Goal: Task Accomplishment & Management: Manage account settings

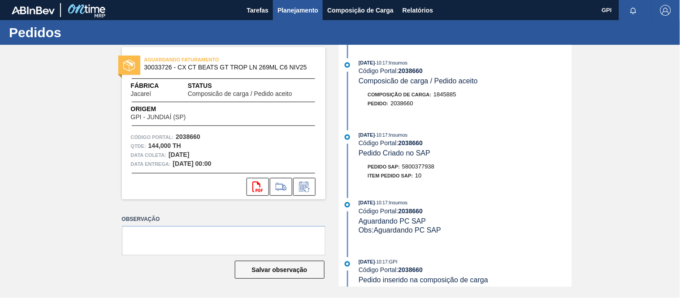
drag, startPoint x: 0, startPoint y: 0, endPoint x: 278, endPoint y: 13, distance: 278.6
click at [278, 13] on span "Planejamento" at bounding box center [297, 10] width 41 height 11
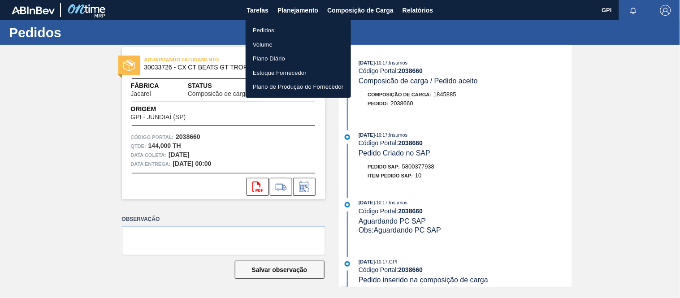
click at [262, 26] on li "Pedidos" at bounding box center [298, 30] width 105 height 14
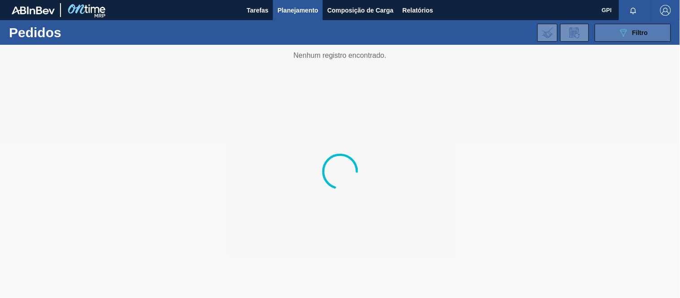
drag, startPoint x: 616, startPoint y: 35, endPoint x: 613, endPoint y: 38, distance: 4.8
click at [616, 35] on button "089F7B8B-B2A5-4AFE-B5C0-19BA573D28AC Filtro" at bounding box center [633, 33] width 76 height 18
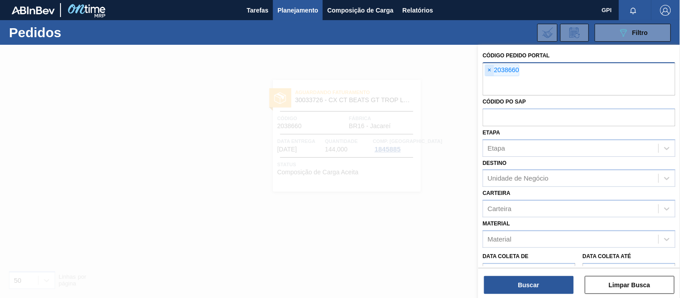
click at [491, 71] on span "×" at bounding box center [489, 70] width 9 height 11
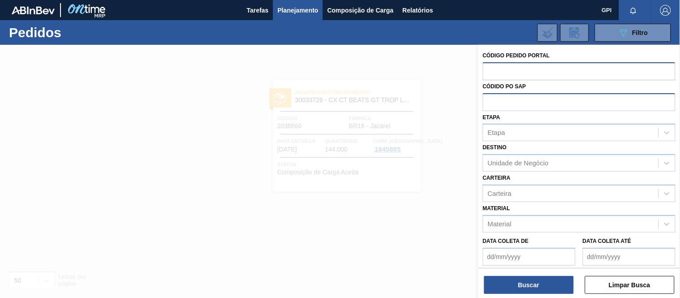
paste input "text"
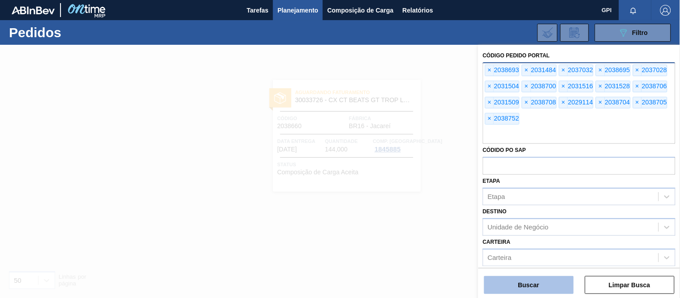
click at [539, 284] on button "Buscar" at bounding box center [529, 285] width 90 height 18
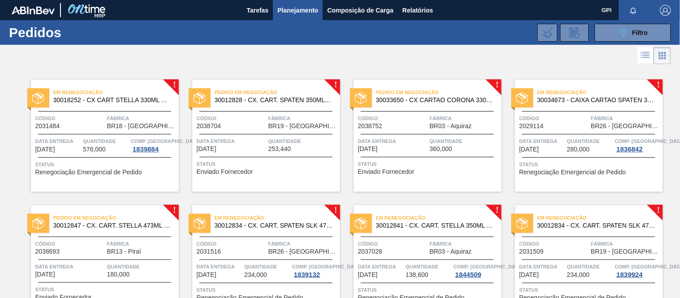
click at [78, 133] on div "Em renegociação 30018252 - CX CART STELLA 330ML C6 429 298G Código 2031484 Fábr…" at bounding box center [105, 136] width 148 height 112
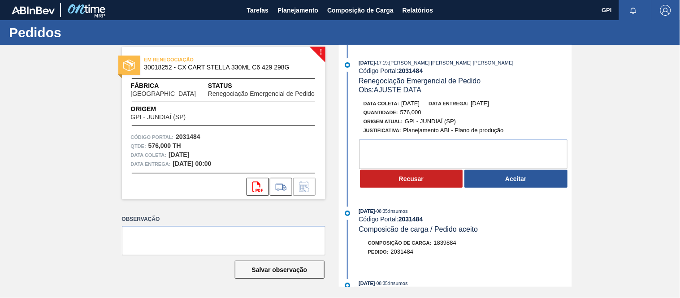
click at [187, 136] on strong "2031484" at bounding box center [188, 136] width 25 height 7
copy strong "2031484"
drag, startPoint x: 432, startPoint y: 105, endPoint x: 402, endPoint y: 99, distance: 30.6
click at [402, 99] on div "Data coleta: 25/09/2025 Data entrega: 02/10/2025" at bounding box center [469, 103] width 213 height 9
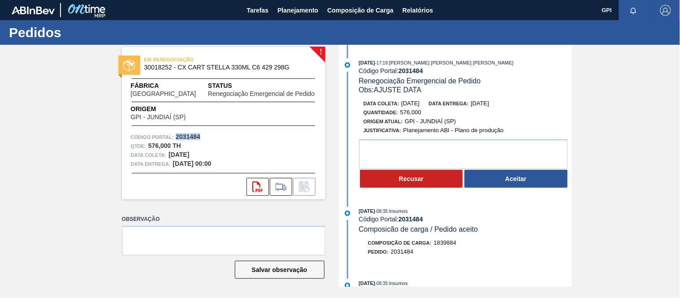
copy span "[DATE]"
click at [389, 180] on button "Recusar" at bounding box center [411, 179] width 103 height 18
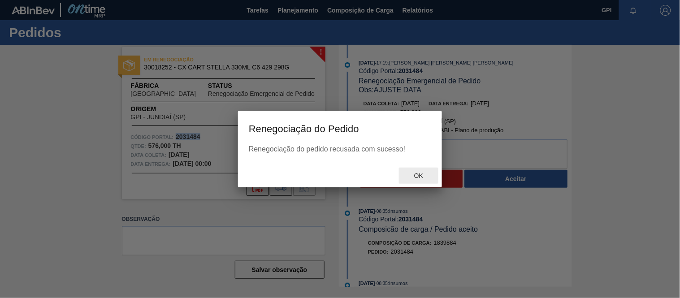
click at [423, 174] on span "Ok" at bounding box center [418, 175] width 23 height 7
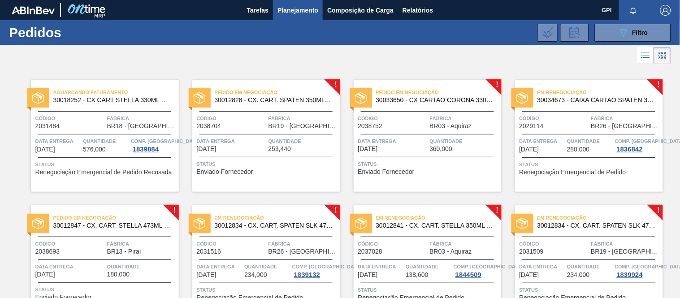
click at [246, 139] on span "Data entrega" at bounding box center [231, 141] width 69 height 9
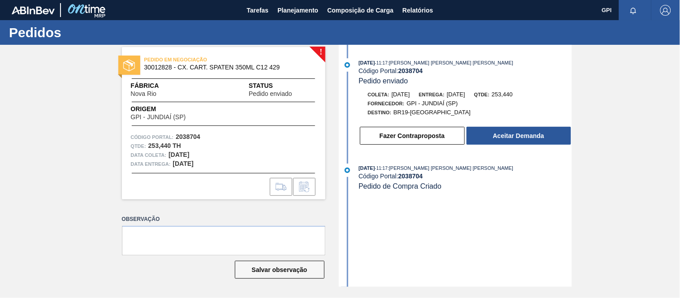
click at [194, 137] on strong "2038704" at bounding box center [188, 136] width 25 height 7
copy strong "2038704"
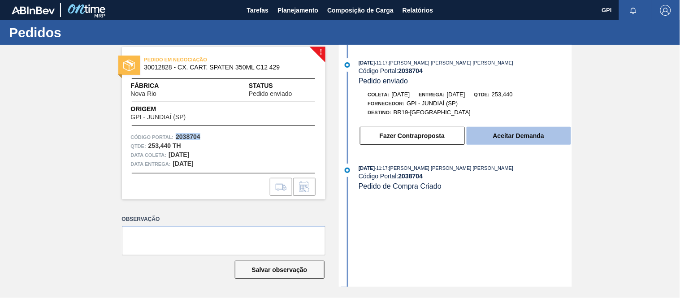
click at [538, 140] on button "Aceitar Demanda" at bounding box center [519, 136] width 104 height 18
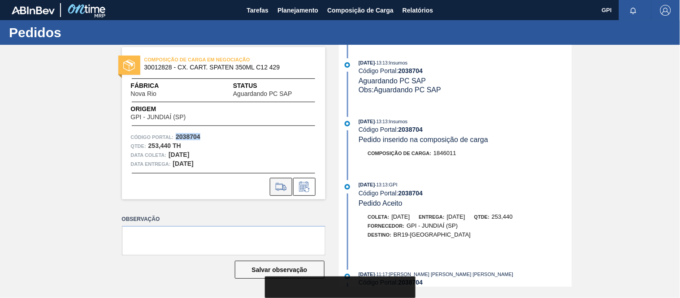
click at [290, 186] on button at bounding box center [281, 187] width 22 height 18
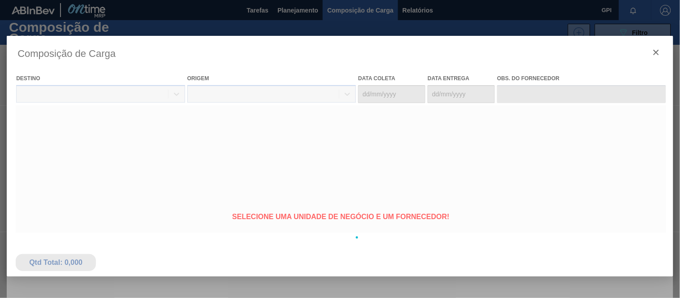
type coleta "08/10/2025"
type entrega "[DATE]"
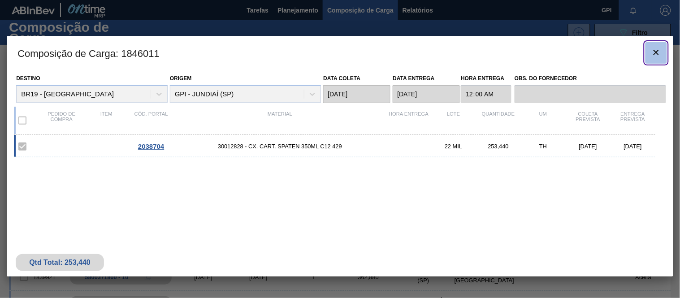
click at [651, 50] on icon "botão de ícone" at bounding box center [656, 52] width 11 height 11
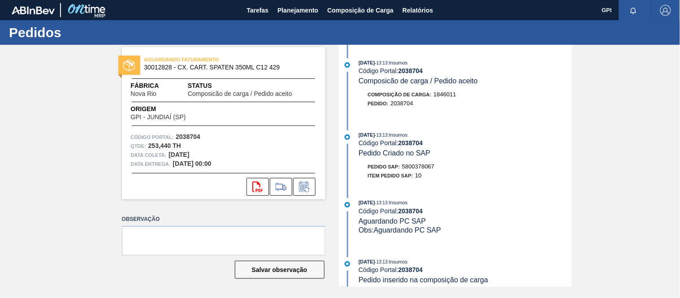
click at [191, 133] on strong "2038704" at bounding box center [188, 136] width 25 height 7
copy strong "2038704"
click at [246, 186] on button "svg{fill:#ff0000}" at bounding box center [257, 187] width 22 height 18
click at [276, 142] on div "Qtde : 253,440 TH" at bounding box center [224, 146] width 186 height 9
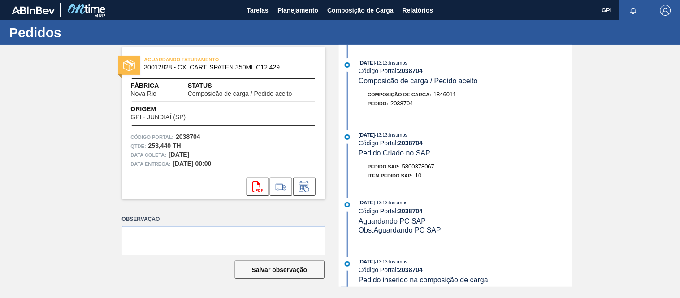
click at [424, 164] on div "Pedido SAP: 5800378067" at bounding box center [401, 166] width 67 height 9
copy span "5800378067"
click at [162, 69] on span "30012828 - CX. CART. SPATEN 350ML C12 429" at bounding box center [225, 67] width 163 height 7
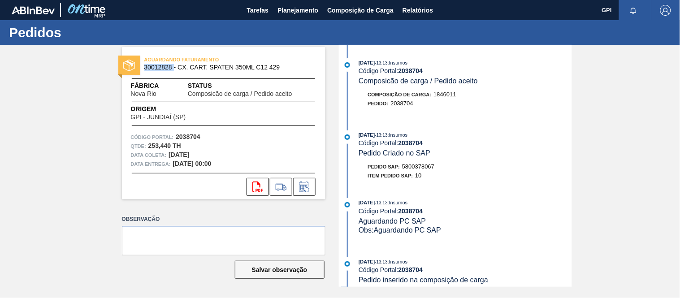
copy span "30012828"
click at [164, 147] on strong "253,440 TH" at bounding box center [164, 145] width 33 height 7
drag, startPoint x: 172, startPoint y: 144, endPoint x: 150, endPoint y: 143, distance: 22.4
click at [150, 143] on strong "253,440 TH" at bounding box center [164, 145] width 33 height 7
copy strong "253,440"
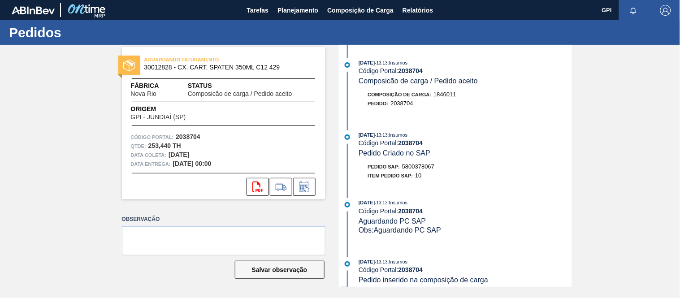
click at [194, 107] on span "Origem" at bounding box center [171, 108] width 81 height 9
drag, startPoint x: 166, startPoint y: 94, endPoint x: 155, endPoint y: 92, distance: 11.0
click at [154, 95] on div "Fábrica Nova Rio" at bounding box center [158, 89] width 54 height 16
click at [164, 95] on div "Fábrica Nova Rio" at bounding box center [158, 89] width 54 height 16
click at [156, 95] on div "Fábrica Nova Rio" at bounding box center [158, 89] width 54 height 16
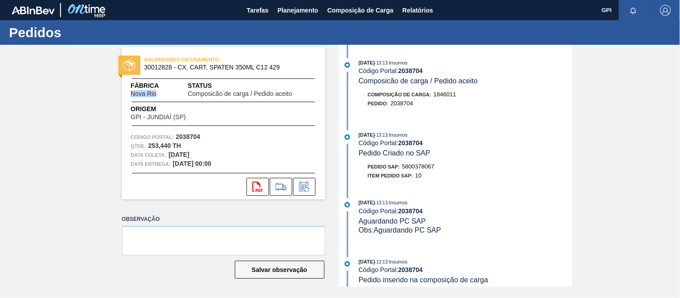
copy div "Fábrica Nova Rio"
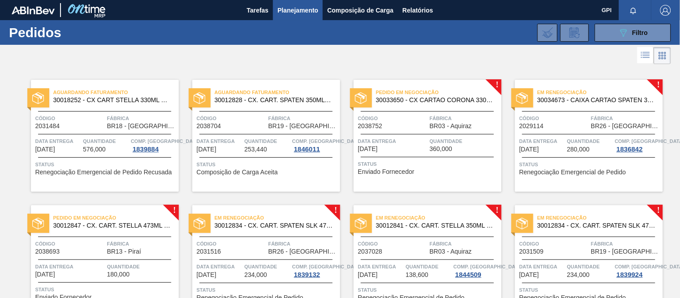
click at [242, 142] on div "Data entrega 10/10/2025 Quantidade 253,440 Comp. Carga 1846011" at bounding box center [266, 145] width 148 height 16
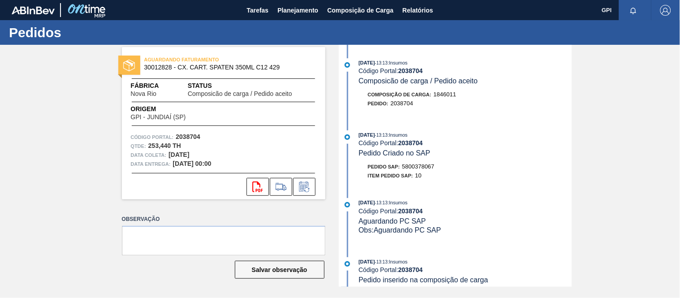
drag, startPoint x: 207, startPoint y: 153, endPoint x: 168, endPoint y: 154, distance: 39.0
click at [168, 154] on div "Data coleta: 08/10/2025" at bounding box center [224, 155] width 186 height 9
copy strong "08/10/2025"
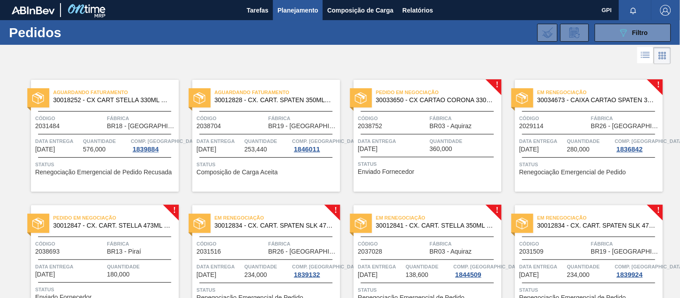
click at [419, 145] on span "Data entrega" at bounding box center [392, 141] width 69 height 9
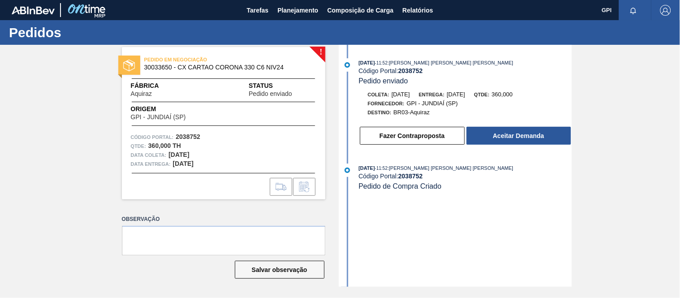
click at [132, 93] on span "Aquiraz" at bounding box center [141, 94] width 21 height 7
copy span "Aquiraz"
click at [193, 134] on strong "2038752" at bounding box center [188, 136] width 25 height 7
drag, startPoint x: 193, startPoint y: 134, endPoint x: 227, endPoint y: 140, distance: 34.7
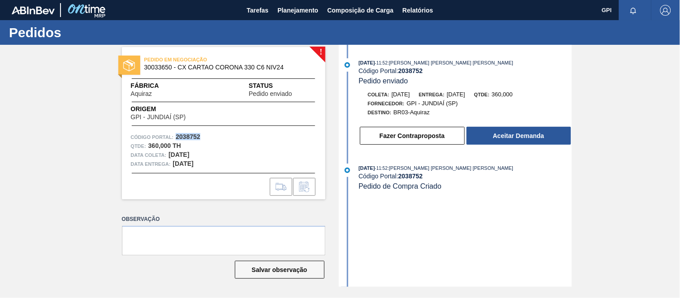
click at [193, 135] on strong "2038752" at bounding box center [188, 136] width 25 height 7
copy strong "2038752"
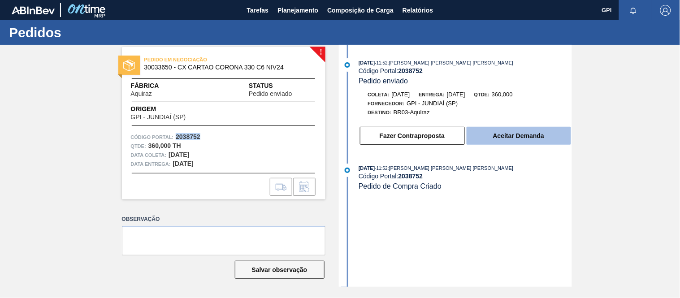
click at [501, 137] on button "Aceitar Demanda" at bounding box center [519, 136] width 104 height 18
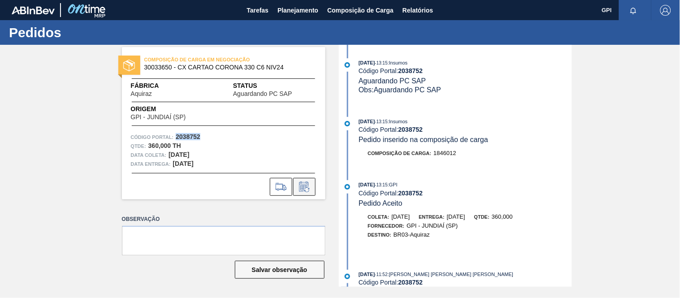
click at [308, 188] on icon at bounding box center [306, 189] width 5 height 5
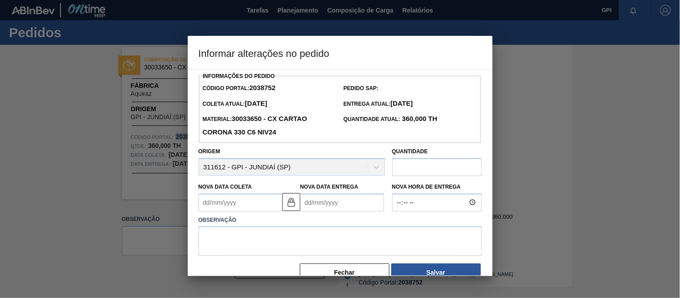
scroll to position [20, 0]
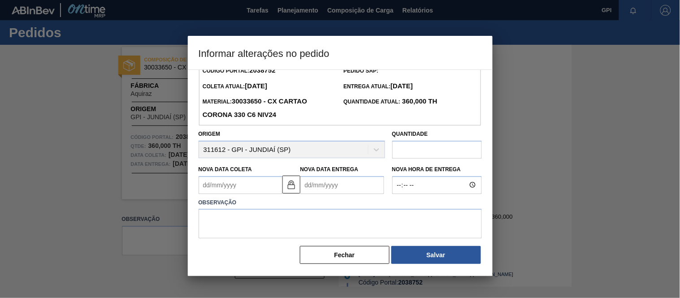
click at [520, 166] on div at bounding box center [340, 149] width 680 height 298
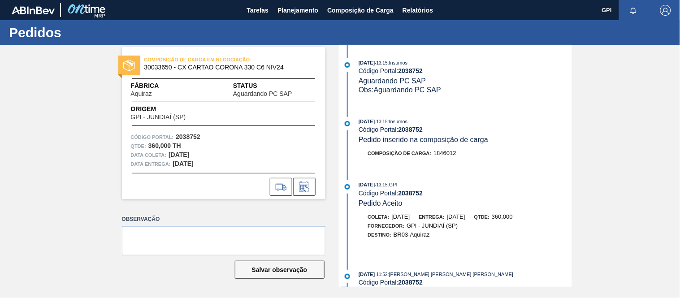
click at [268, 186] on div at bounding box center [223, 187] width 203 height 18
click at [274, 186] on icon at bounding box center [281, 187] width 14 height 11
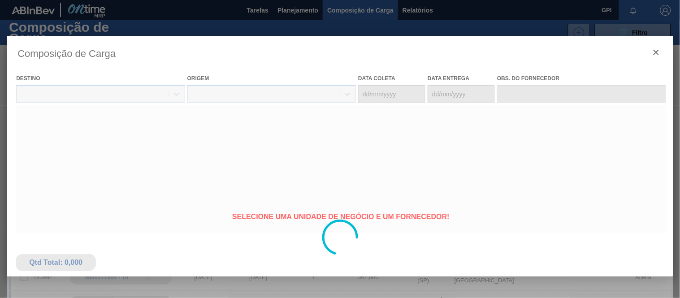
type coleta "07/10/2025"
type entrega "[DATE]"
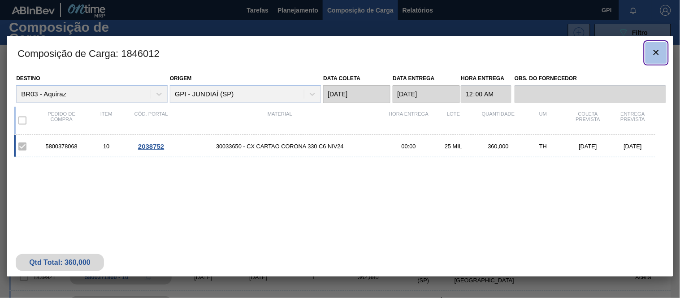
click at [665, 52] on button "botão de ícone" at bounding box center [656, 53] width 22 height 22
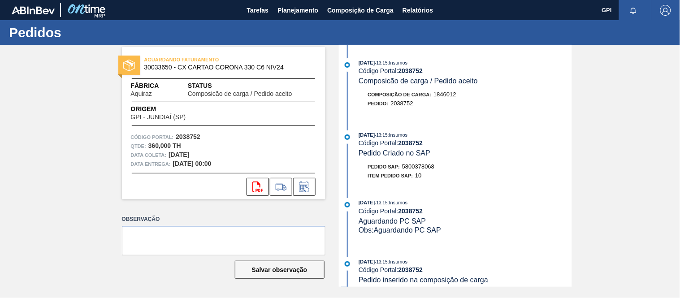
click at [424, 168] on span "5800378068" at bounding box center [418, 166] width 32 height 7
click at [248, 188] on button "svg{fill:#ff0000}" at bounding box center [257, 187] width 22 height 18
click at [434, 167] on span "5800378068" at bounding box center [418, 166] width 32 height 7
click at [433, 167] on span "5800378068" at bounding box center [418, 166] width 32 height 7
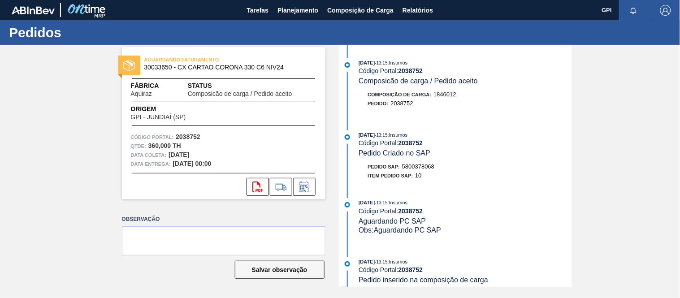
click at [427, 169] on span "5800378068" at bounding box center [418, 166] width 32 height 7
copy span "5800378068"
drag, startPoint x: 203, startPoint y: 153, endPoint x: 307, endPoint y: 140, distance: 105.7
click at [168, 152] on div "Data coleta: 07/10/2025" at bounding box center [224, 155] width 186 height 9
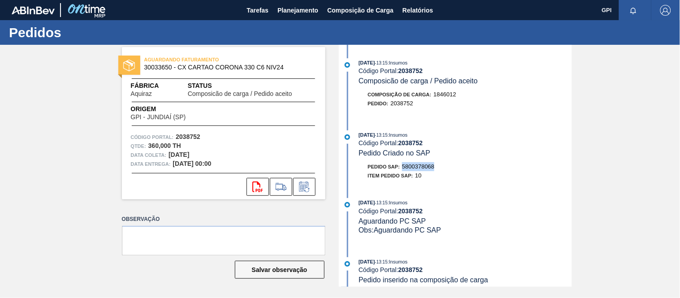
copy strong "07/10/2025"
click at [159, 69] on span "30033650 - CX CARTAO CORONA 330 C6 NIV24" at bounding box center [225, 67] width 163 height 7
drag, startPoint x: 170, startPoint y: 144, endPoint x: 148, endPoint y: 143, distance: 22.4
click at [148, 143] on strong "360,000 TH" at bounding box center [164, 145] width 33 height 7
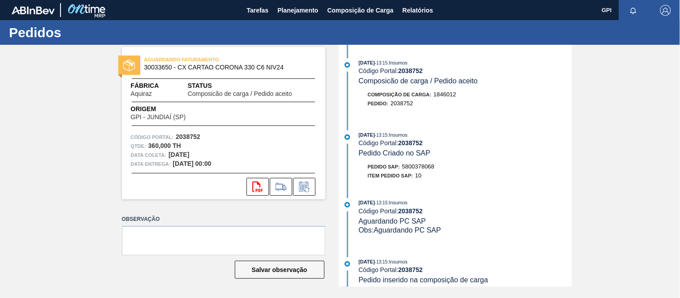
click at [274, 149] on div "Qtde : 360,000 TH" at bounding box center [224, 146] width 186 height 9
click at [250, 147] on div "Qtde : 360,000 TH" at bounding box center [224, 146] width 186 height 9
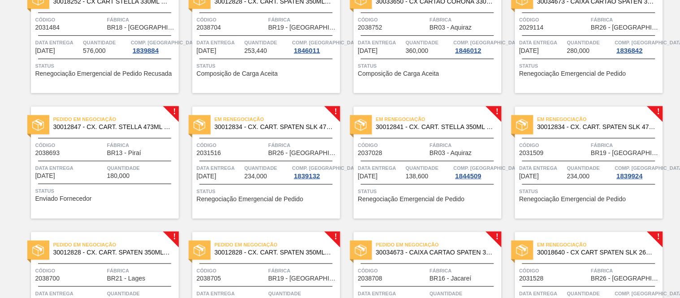
scroll to position [99, 0]
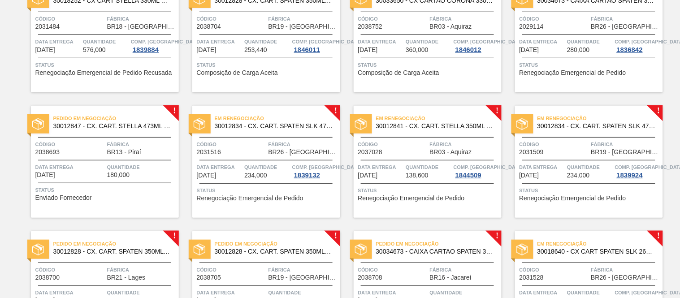
click at [559, 33] on div "Em renegociação 30034673 - CAIXA CARTAO SPATEN 330 C6 NIV25 Código 2029114 Fábr…" at bounding box center [589, 36] width 148 height 112
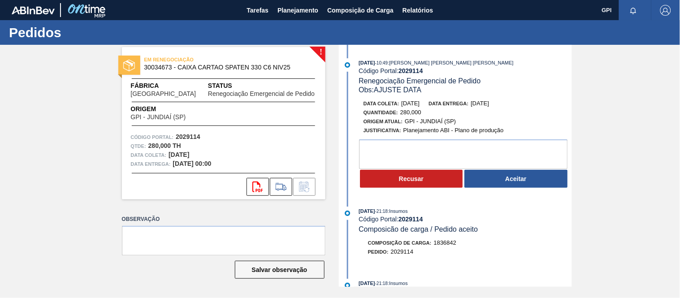
click at [196, 134] on strong "2029114" at bounding box center [188, 136] width 25 height 7
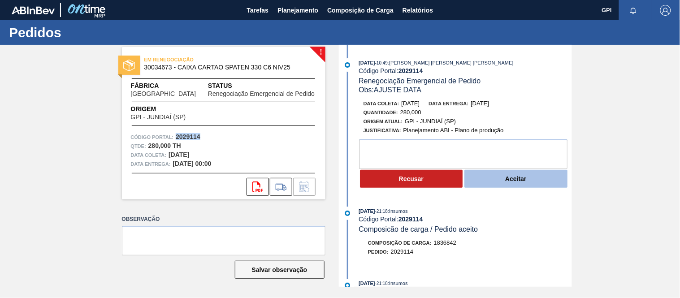
click at [525, 180] on button "Aceitar" at bounding box center [515, 179] width 103 height 18
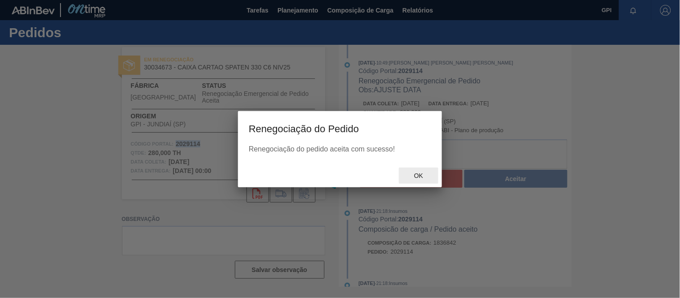
click at [421, 175] on span "Ok" at bounding box center [418, 175] width 23 height 7
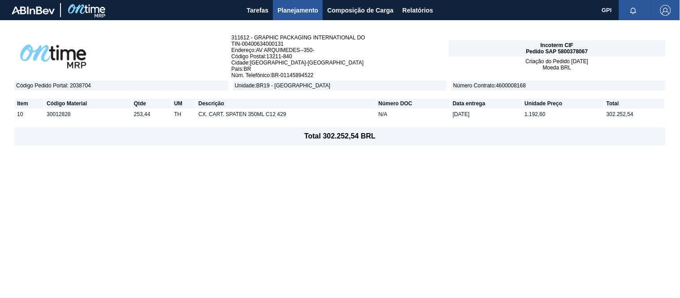
click at [563, 48] on span "Pedido SAP 5800378067" at bounding box center [557, 51] width 62 height 6
copy span "5800378067"
click at [522, 158] on div "311612 - GRAPHIC PACKAGING INTERNATIONAL DO TIN - 00400634000131 Endereço : AV …" at bounding box center [340, 158] width 680 height 277
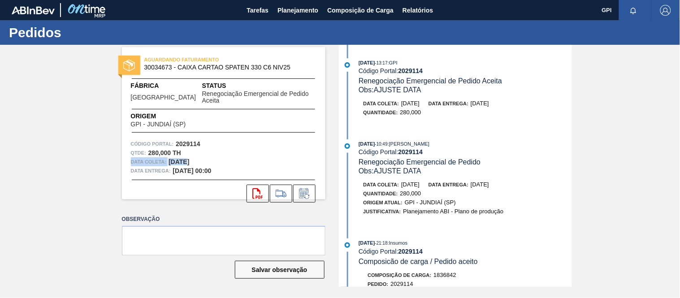
drag, startPoint x: 205, startPoint y: 149, endPoint x: 184, endPoint y: 151, distance: 21.2
click at [184, 151] on div "Código Portal: 2029114 Qtde : 280,000 TH Data coleta: [DATE] Data entrega: [DAT…" at bounding box center [223, 157] width 203 height 36
click at [186, 158] on strong "[DATE]" at bounding box center [179, 161] width 21 height 7
drag, startPoint x: 202, startPoint y: 152, endPoint x: 170, endPoint y: 157, distance: 32.2
click at [170, 157] on div "Data coleta: [DATE]" at bounding box center [224, 161] width 186 height 9
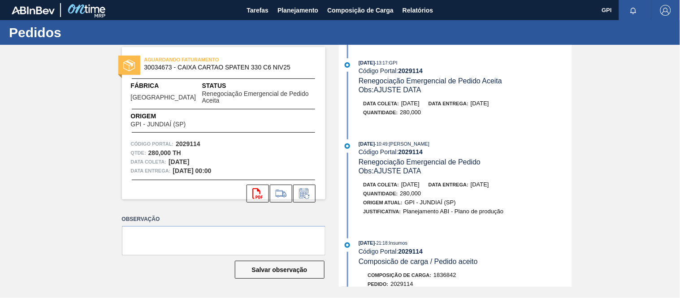
copy strong "[DATE]"
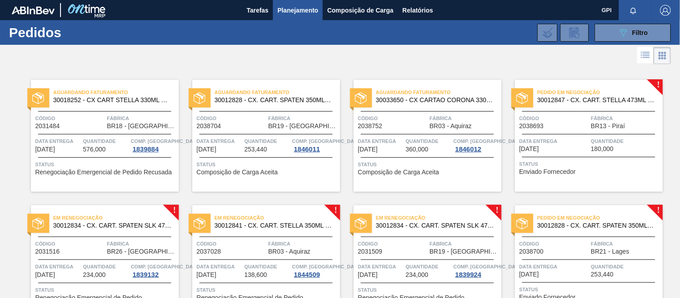
scroll to position [50, 0]
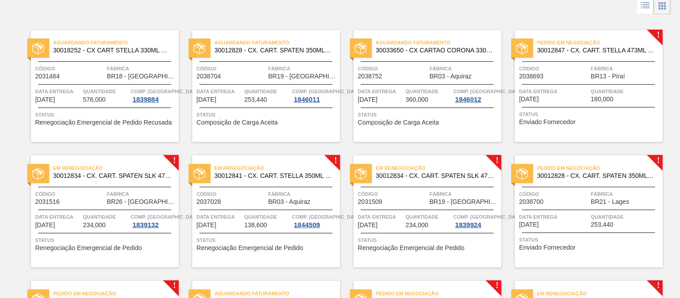
click at [543, 68] on span "Código" at bounding box center [553, 68] width 69 height 9
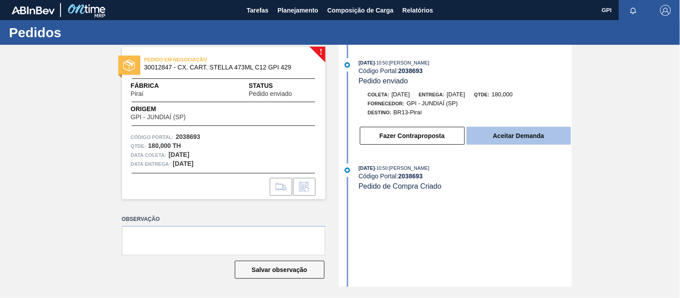
click at [525, 142] on button "Aceitar Demanda" at bounding box center [519, 136] width 104 height 18
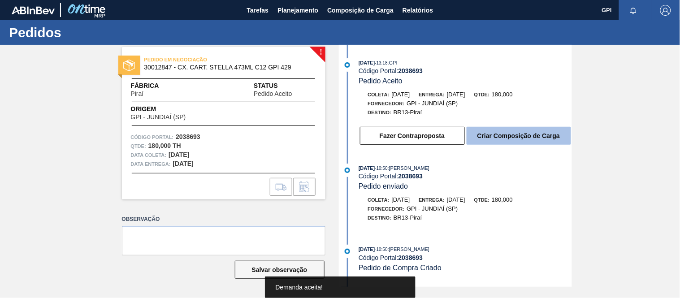
click at [523, 138] on button "Criar Composição de Carga" at bounding box center [519, 136] width 104 height 18
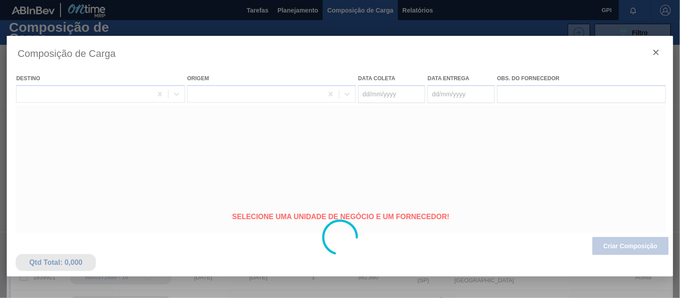
type coleta "[DATE]"
type entrega "[DATE]"
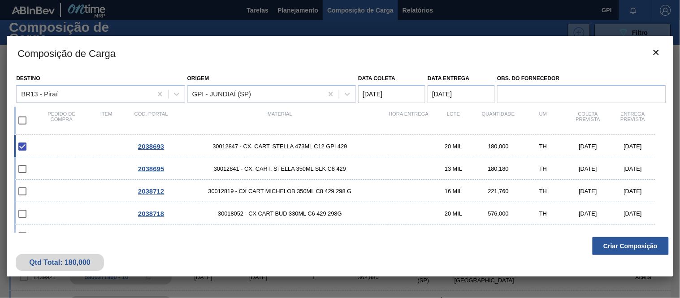
click at [623, 249] on button "Criar Composição" at bounding box center [630, 246] width 76 height 18
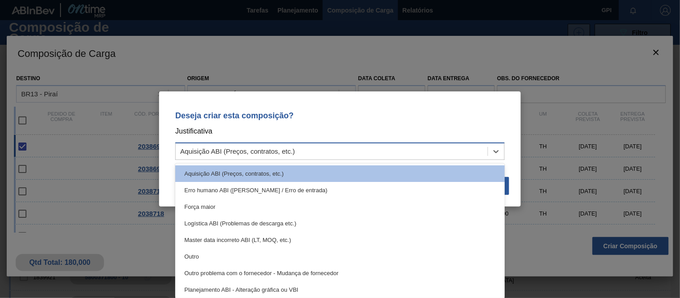
click at [485, 151] on div "Aquisição ABI (Preços, contratos, etc.)" at bounding box center [332, 151] width 312 height 13
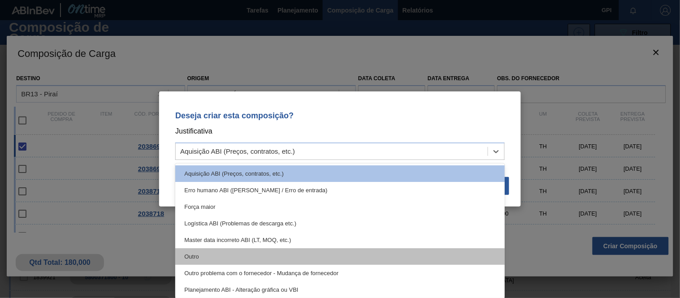
click at [258, 257] on div "Outro" at bounding box center [339, 256] width 329 height 17
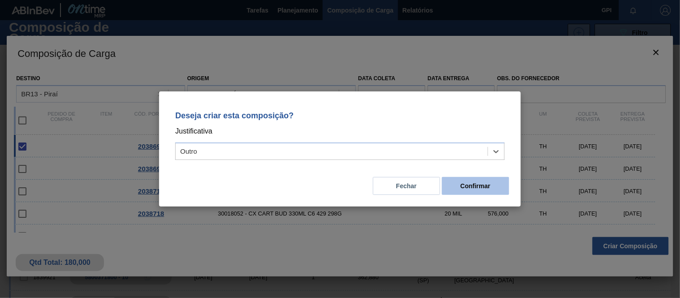
click at [461, 182] on button "Confirmar" at bounding box center [475, 186] width 67 height 18
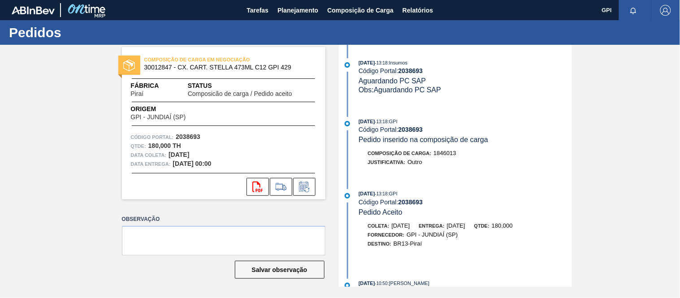
click at [185, 134] on strong "2038693" at bounding box center [188, 136] width 25 height 7
copy strong "2038693"
click at [185, 135] on strong "2038693" at bounding box center [188, 136] width 25 height 7
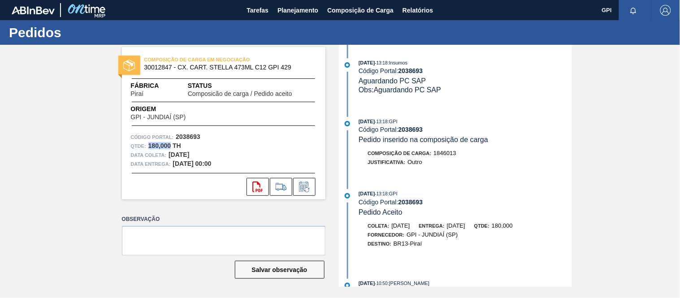
drag, startPoint x: 171, startPoint y: 142, endPoint x: 148, endPoint y: 148, distance: 24.1
click at [148, 148] on strong "180,000 TH" at bounding box center [164, 145] width 33 height 7
copy strong "180,000"
click at [159, 67] on span "30012847 - CX. CART. STELLA 473ML C12 GPI 429" at bounding box center [225, 67] width 163 height 7
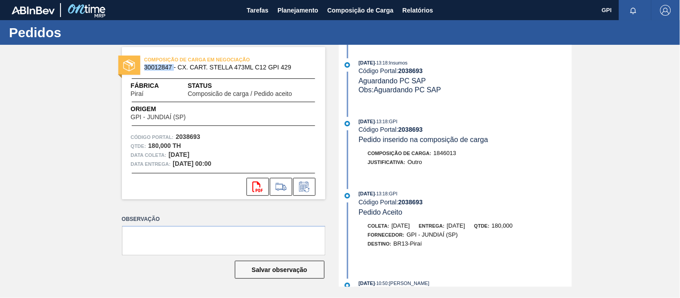
copy span "30012847"
click at [139, 91] on span "Piraí" at bounding box center [137, 94] width 13 height 7
copy span "Piraí"
drag, startPoint x: 200, startPoint y: 153, endPoint x: 170, endPoint y: 152, distance: 30.0
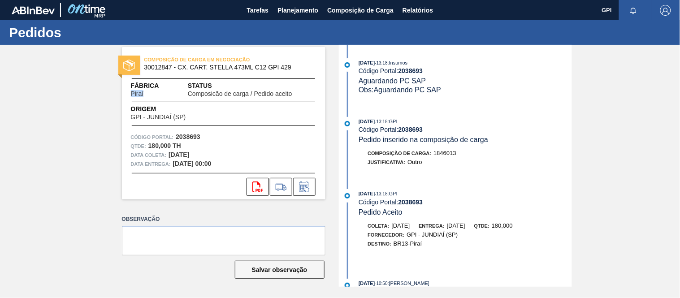
click at [170, 152] on div "Data coleta: 15/10/2025" at bounding box center [224, 155] width 186 height 9
copy strong "15/10/2025"
click at [193, 135] on strong "2038693" at bounding box center [188, 136] width 25 height 7
copy strong "2038693"
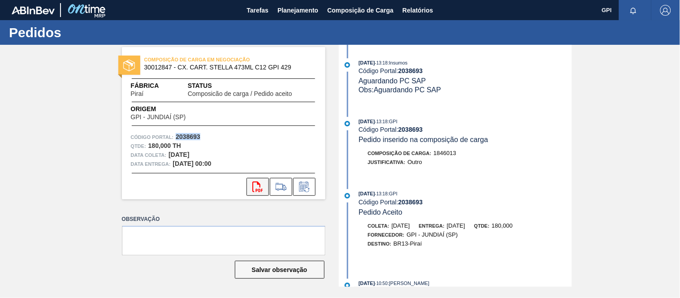
click at [259, 184] on icon at bounding box center [257, 187] width 10 height 11
click at [241, 129] on div "COMPOSIÇÃO DE CARGA EM NEGOCIAÇÃO 30012847 - CX. CART. STELLA 473ML C12 GPI 429…" at bounding box center [223, 123] width 203 height 152
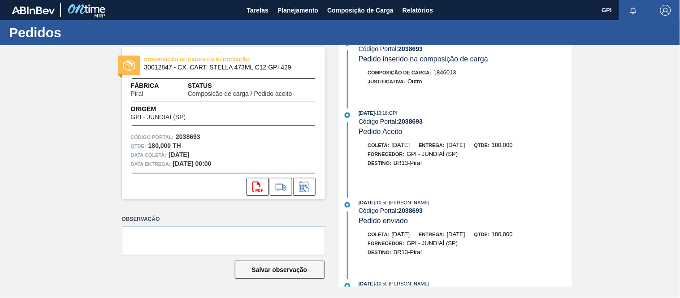
scroll to position [99, 0]
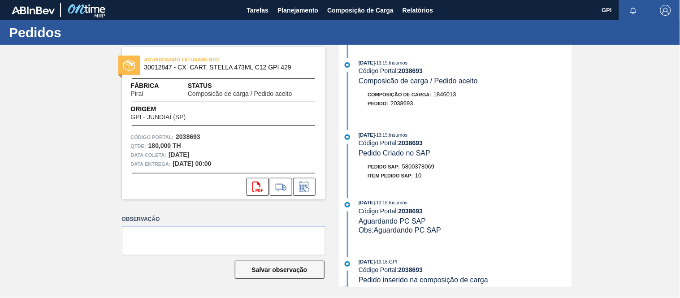
click at [428, 166] on span "5800378069" at bounding box center [418, 166] width 32 height 7
copy span "5800378069"
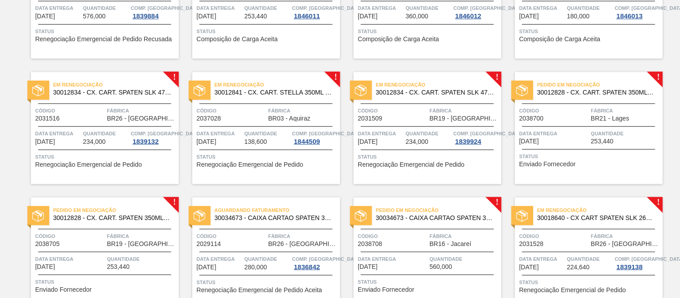
scroll to position [149, 0]
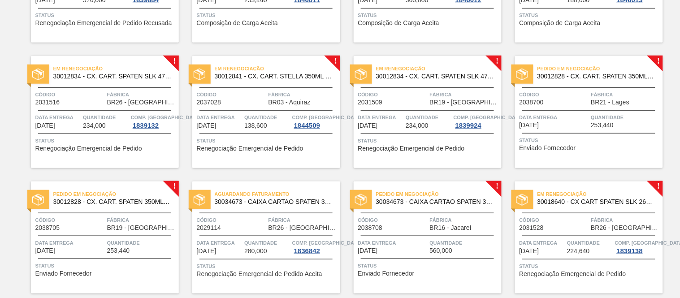
click at [82, 93] on span "Código" at bounding box center [69, 94] width 69 height 9
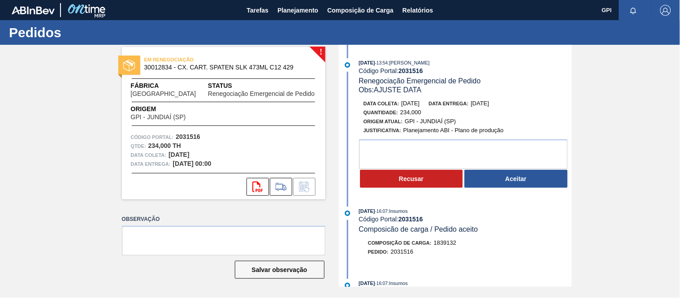
click at [189, 136] on strong "2031516" at bounding box center [188, 136] width 25 height 7
copy strong "2031516"
click at [502, 173] on button "Aceitar" at bounding box center [515, 179] width 103 height 18
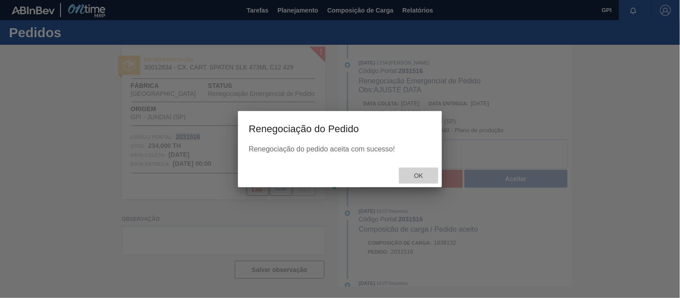
click at [422, 172] on span "Ok" at bounding box center [418, 175] width 23 height 7
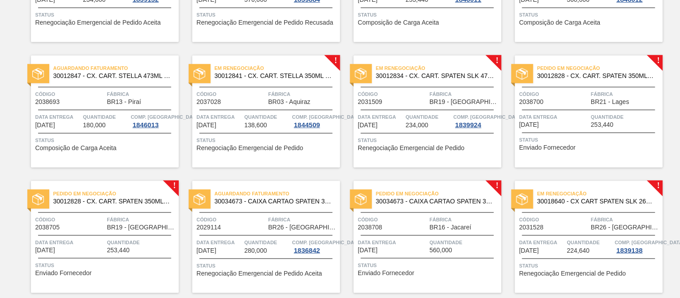
scroll to position [104, 0]
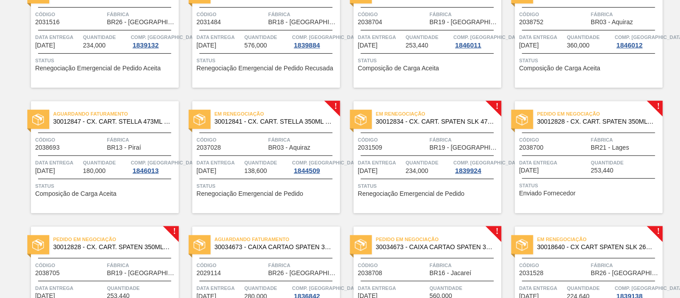
click at [276, 130] on div "Em renegociação 30012841 - CX. CART. STELLA 350ML SLK C8 429 Código 2037028 Fáb…" at bounding box center [266, 157] width 148 height 112
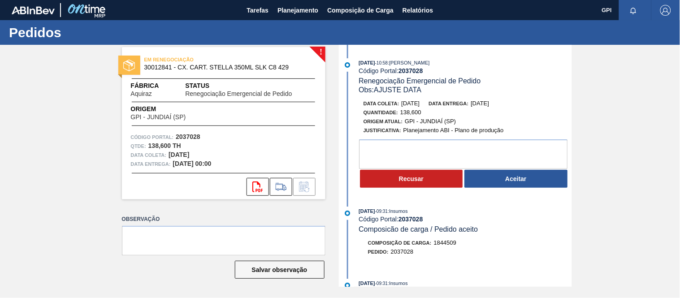
click at [190, 136] on strong "2037028" at bounding box center [188, 136] width 25 height 7
copy strong "2037028"
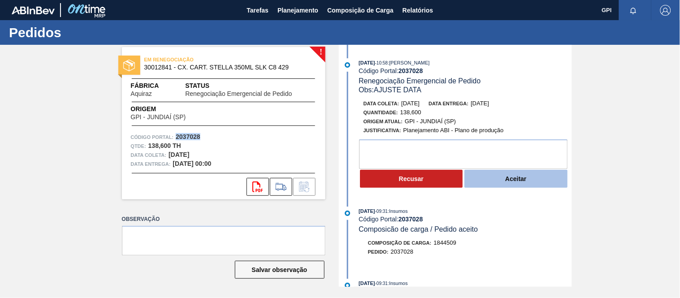
click at [503, 182] on button "Aceitar" at bounding box center [515, 179] width 103 height 18
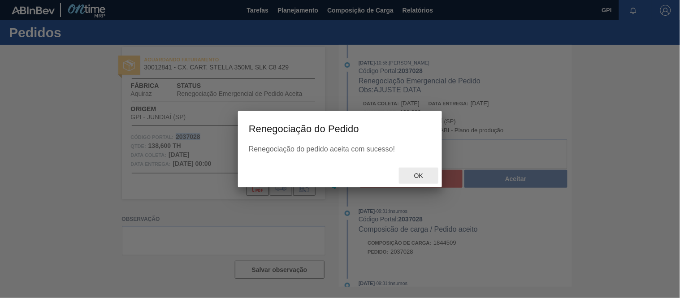
click at [415, 175] on span "Ok" at bounding box center [418, 175] width 23 height 7
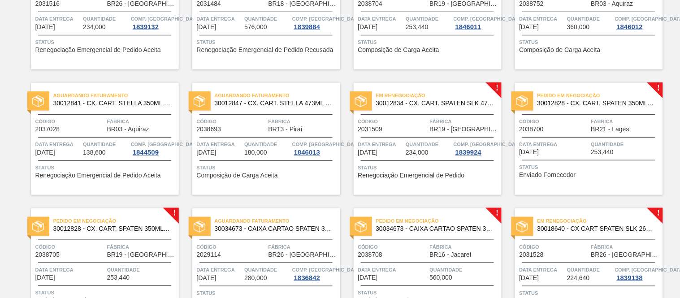
scroll to position [149, 0]
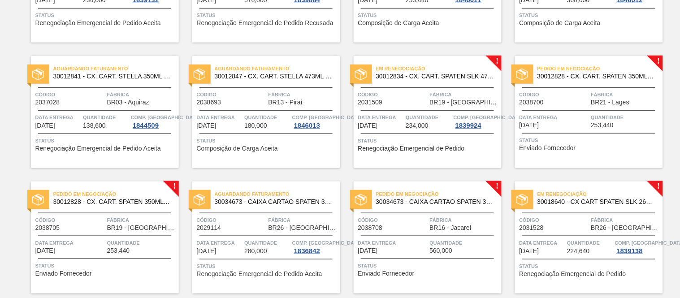
click at [426, 73] on span "30012834 - CX. CART. SPATEN SLK 473ML C12 429" at bounding box center [435, 76] width 118 height 7
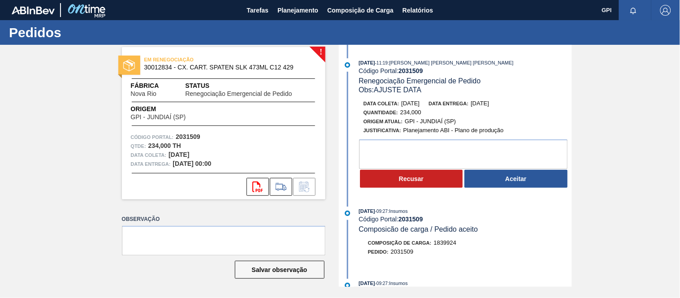
click at [186, 138] on strong "2031509" at bounding box center [188, 136] width 25 height 7
copy strong "2031509"
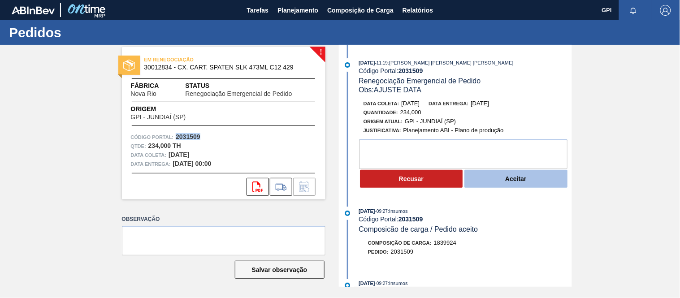
click at [530, 182] on button "Aceitar" at bounding box center [515, 179] width 103 height 18
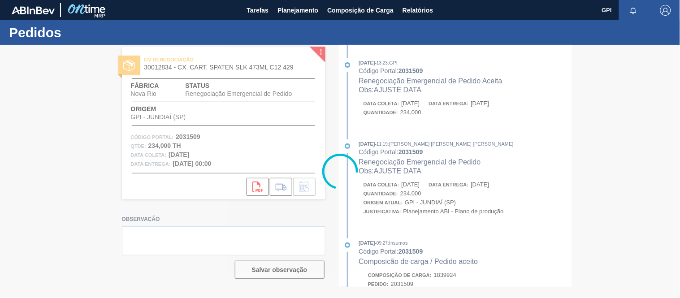
click at [426, 177] on div at bounding box center [340, 171] width 680 height 253
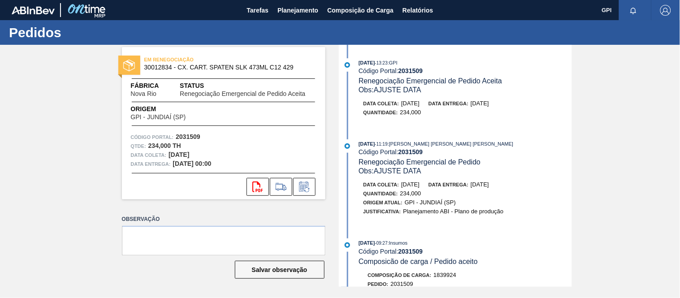
drag, startPoint x: 0, startPoint y: 43, endPoint x: 0, endPoint y: 36, distance: 7.2
click at [0, 41] on div "Pedidos" at bounding box center [340, 32] width 680 height 25
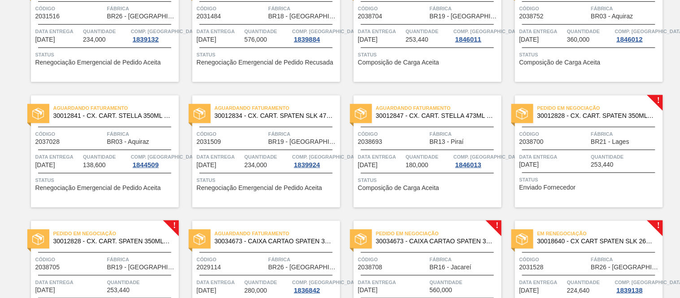
scroll to position [149, 0]
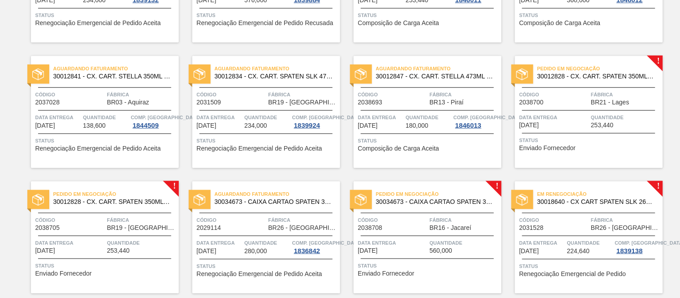
click at [550, 110] on div at bounding box center [588, 110] width 133 height 0
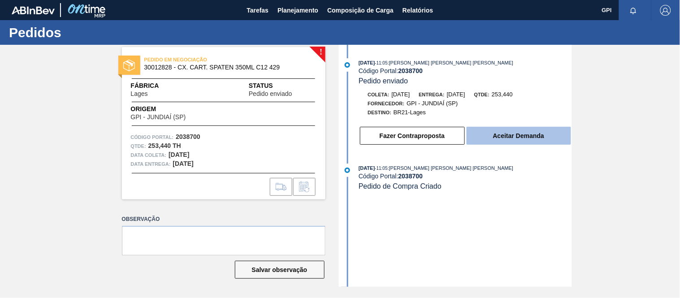
click at [535, 138] on button "Aceitar Demanda" at bounding box center [519, 136] width 104 height 18
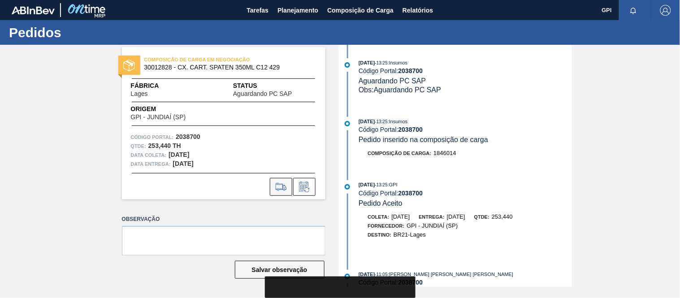
click at [282, 185] on icon at bounding box center [281, 187] width 14 height 11
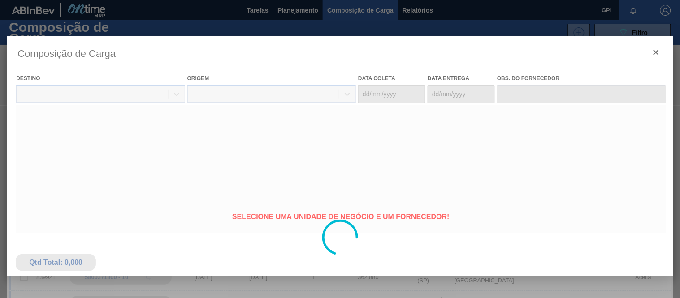
type coleta "[DATE]"
type entrega "[DATE]"
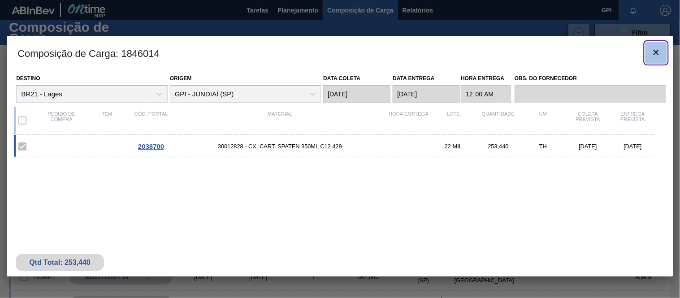
click at [654, 48] on icon "botão de ícone" at bounding box center [656, 52] width 11 height 11
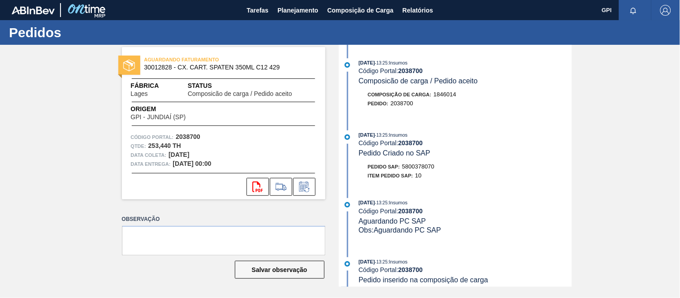
click at [195, 134] on strong "2038700" at bounding box center [188, 136] width 25 height 7
drag, startPoint x: 195, startPoint y: 134, endPoint x: 274, endPoint y: 127, distance: 79.2
click at [195, 134] on strong "2038700" at bounding box center [188, 136] width 25 height 7
copy strong "2038700"
drag, startPoint x: 204, startPoint y: 154, endPoint x: 168, endPoint y: 152, distance: 36.3
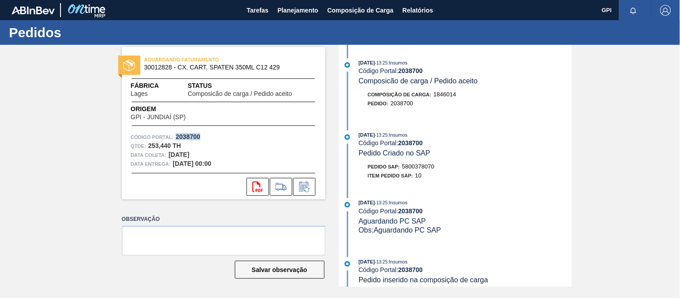
click at [168, 152] on div "Data coleta: [DATE]" at bounding box center [224, 155] width 186 height 9
copy strong "[DATE]"
click at [129, 91] on div "Fábrica Lages Status Composicão de carga / Pedido aceito" at bounding box center [223, 89] width 203 height 16
drag, startPoint x: 129, startPoint y: 91, endPoint x: 140, endPoint y: 91, distance: 11.7
click at [128, 91] on div "Fábrica Lages Status Composicão de carga / Pedido aceito" at bounding box center [223, 89] width 203 height 16
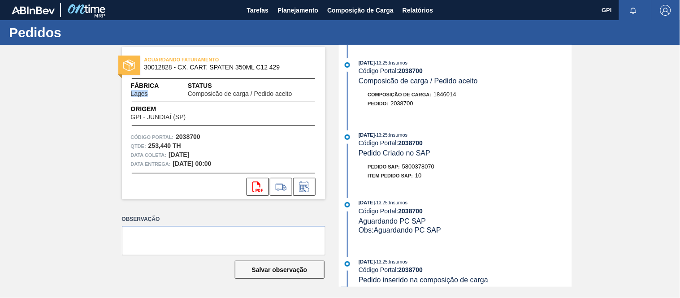
copy span "Lages"
click at [165, 65] on span "30012828 - CX. CART. SPATEN 350ML C12 429" at bounding box center [225, 67] width 163 height 7
copy span "30012828"
drag, startPoint x: 172, startPoint y: 146, endPoint x: 148, endPoint y: 144, distance: 23.4
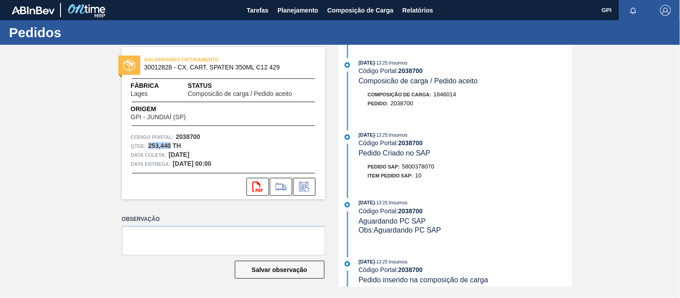
click at [147, 144] on div "Qtde : 253,440 TH" at bounding box center [224, 146] width 186 height 9
copy strong "253,440"
click at [199, 202] on div "AGUARDANDO FATURAMENTO 30012828 - CX. CART. SPATEN 350ML C12 429 Fábrica Lages …" at bounding box center [216, 166] width 217 height 242
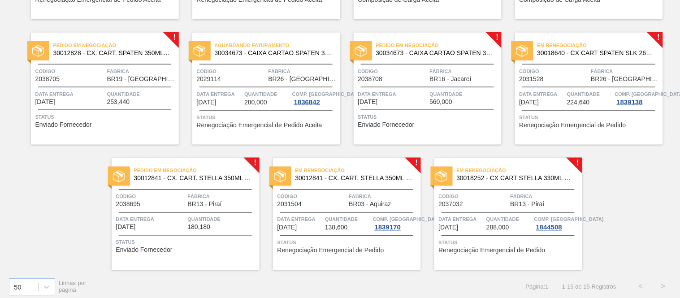
scroll to position [303, 0]
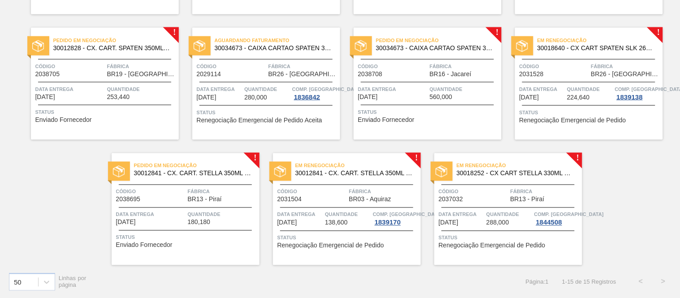
click at [86, 63] on span "Código" at bounding box center [69, 66] width 69 height 9
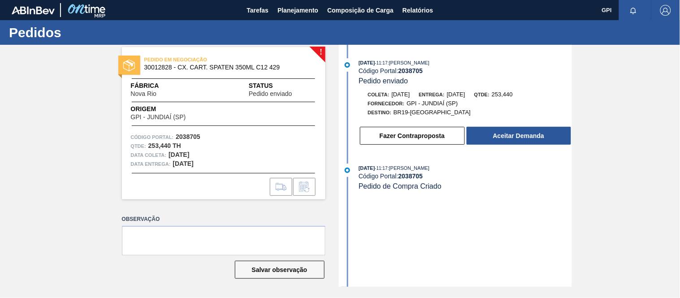
click at [185, 134] on strong "2038705" at bounding box center [188, 136] width 25 height 7
copy strong "2038705"
drag, startPoint x: 171, startPoint y: 145, endPoint x: 145, endPoint y: 145, distance: 26.4
click at [145, 145] on div "Qtde : 253,440 TH" at bounding box center [224, 146] width 186 height 9
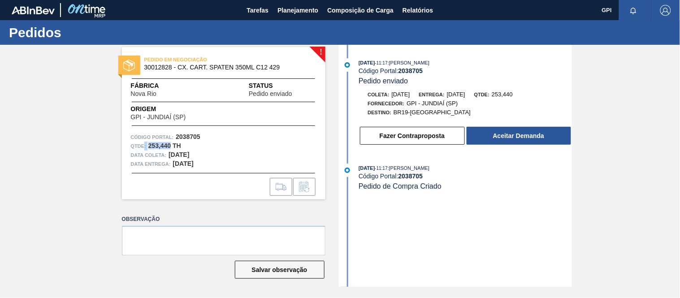
copy div ": 253,440"
click at [191, 137] on strong "2038705" at bounding box center [188, 136] width 25 height 7
copy strong "2038705"
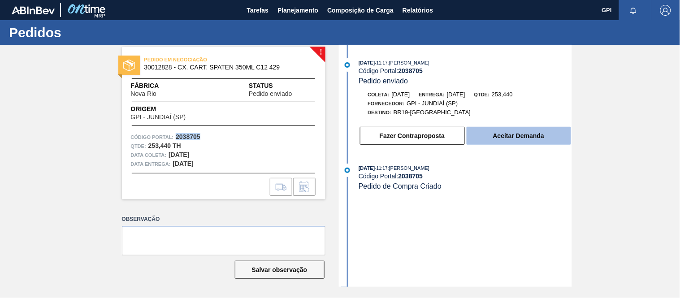
click at [505, 131] on button "Aceitar Demanda" at bounding box center [519, 136] width 104 height 18
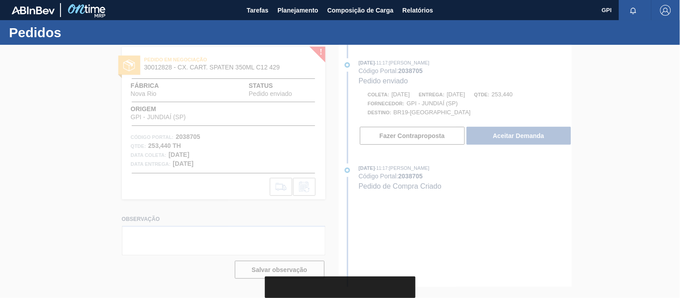
click at [613, 145] on div at bounding box center [340, 171] width 680 height 253
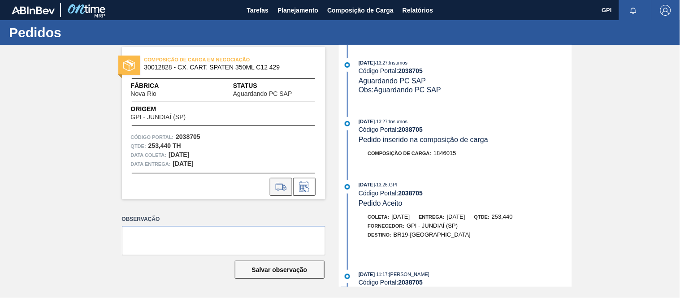
click at [283, 181] on button at bounding box center [281, 187] width 22 height 18
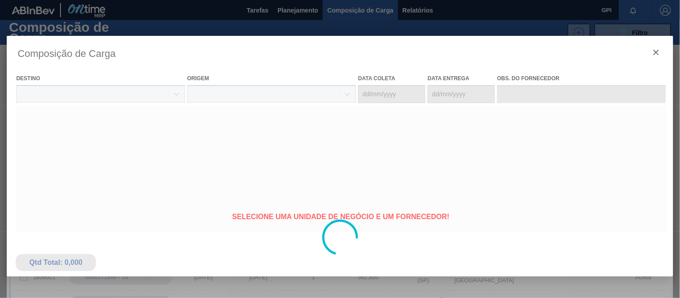
type coleta "22/10/2025"
type entrega "24/10/2025"
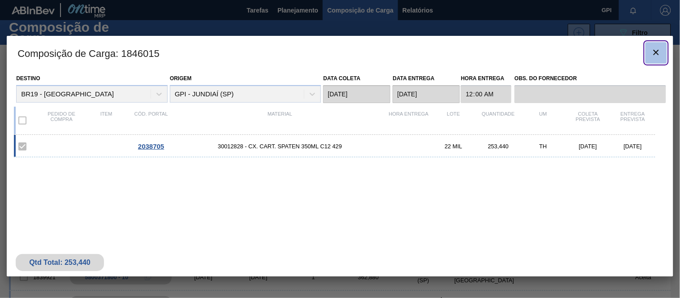
click at [656, 47] on icon "botão de ícone" at bounding box center [656, 52] width 11 height 11
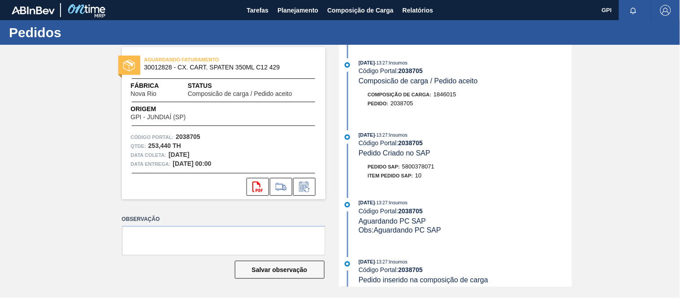
click at [426, 167] on span "5800378071" at bounding box center [418, 166] width 32 height 7
copy span "5800378071"
click at [157, 69] on span "30012828 - CX. CART. SPATEN 350ML C12 429" at bounding box center [225, 67] width 163 height 7
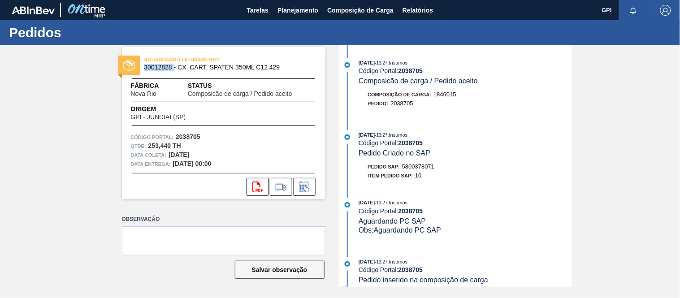
copy span "30012828"
drag, startPoint x: 199, startPoint y: 152, endPoint x: 169, endPoint y: 152, distance: 29.6
click at [169, 152] on strong "22/10/2025" at bounding box center [179, 154] width 21 height 7
drag, startPoint x: 160, startPoint y: 95, endPoint x: 132, endPoint y: 95, distance: 27.8
click at [132, 95] on div "Fábrica Nova Rio" at bounding box center [158, 89] width 54 height 16
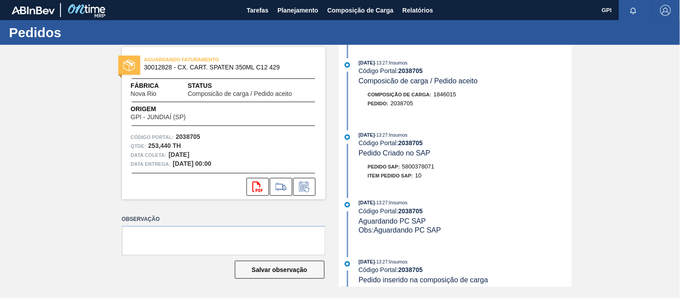
click at [199, 133] on div "Código Portal: 2038705" at bounding box center [224, 137] width 186 height 9
click at [198, 133] on strong "2038705" at bounding box center [188, 136] width 25 height 7
click at [255, 178] on button "svg{fill:#ff0000}" at bounding box center [257, 187] width 22 height 18
drag, startPoint x: 204, startPoint y: 191, endPoint x: 215, endPoint y: 195, distance: 11.9
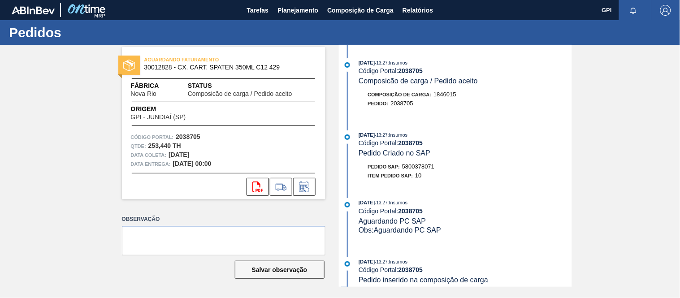
click at [204, 191] on div "svg{fill:#ff0000}" at bounding box center [223, 187] width 203 height 18
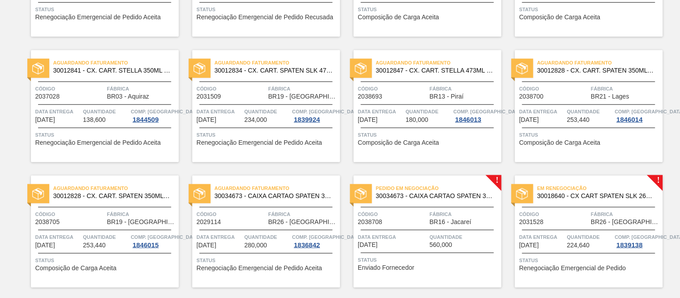
scroll to position [149, 0]
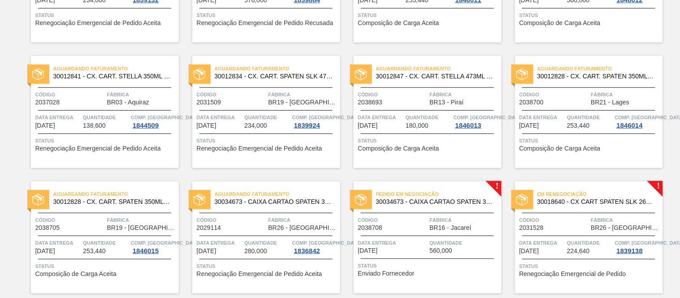
click at [541, 88] on div "Aguardando Faturamento 30012828 - CX. CART. SPATEN 350ML C12 429 Código 2038700…" at bounding box center [589, 112] width 148 height 112
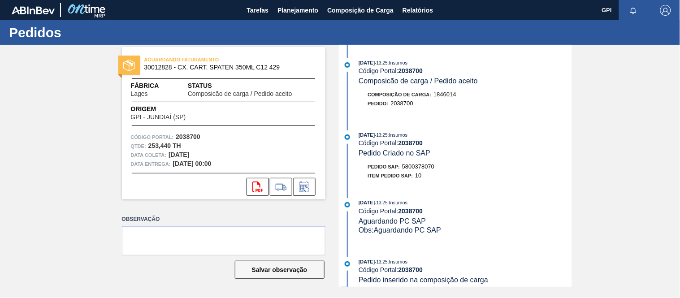
click at [415, 165] on span "5800378070" at bounding box center [418, 166] width 32 height 7
drag, startPoint x: 415, startPoint y: 165, endPoint x: 640, endPoint y: 135, distance: 226.5
click at [417, 166] on span "5800378070" at bounding box center [418, 166] width 32 height 7
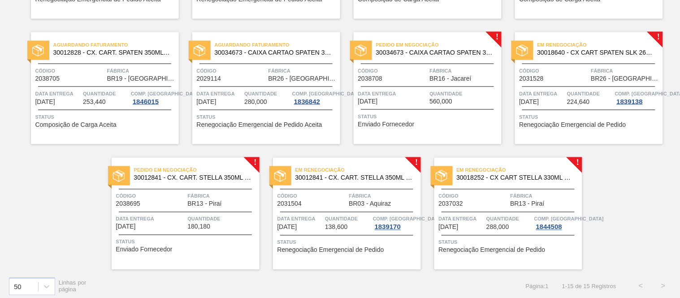
scroll to position [249, 0]
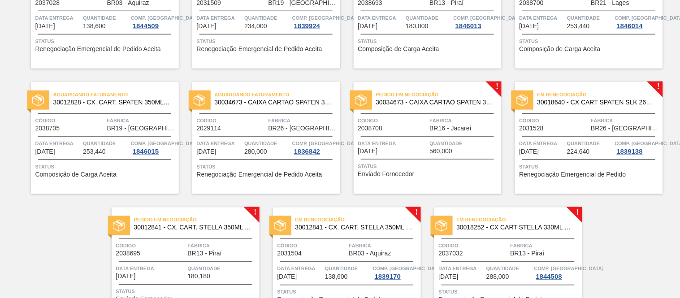
click at [404, 117] on span "Código" at bounding box center [392, 120] width 69 height 9
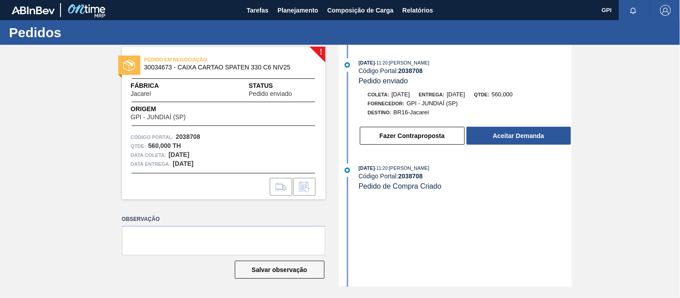
click at [188, 133] on div "Código Portal: 2038708" at bounding box center [224, 137] width 186 height 9
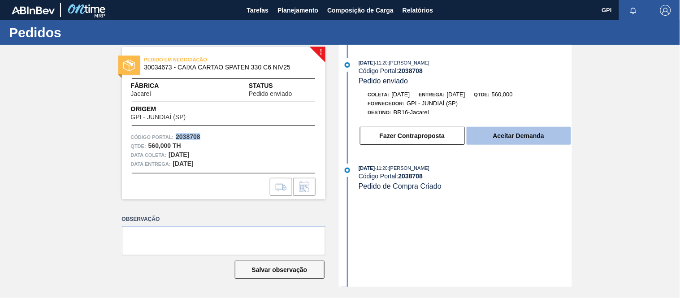
click at [490, 135] on button "Aceitar Demanda" at bounding box center [519, 136] width 104 height 18
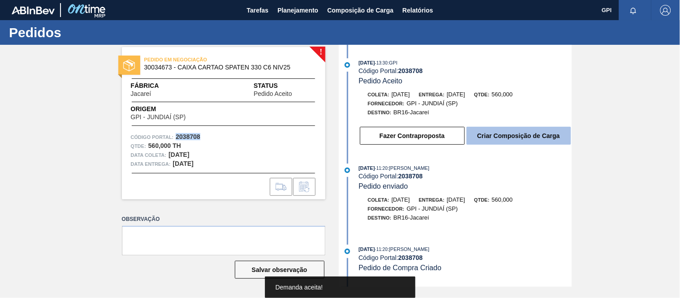
click at [508, 131] on button "Criar Composição de Carga" at bounding box center [519, 136] width 104 height 18
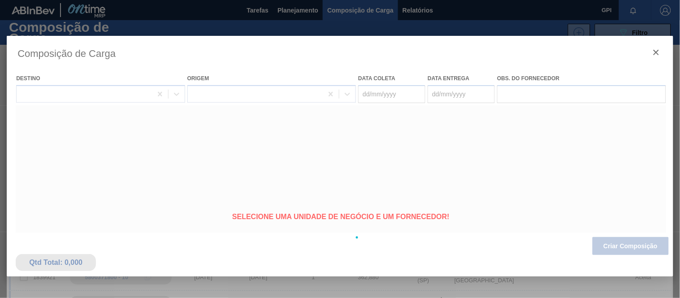
type coleta "26/10/2025"
type entrega "[DATE]"
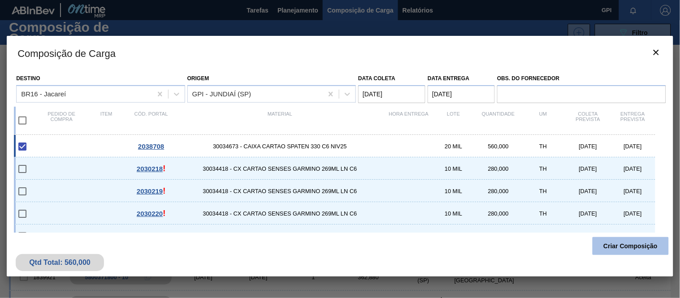
click at [612, 242] on button "Criar Composição" at bounding box center [630, 246] width 76 height 18
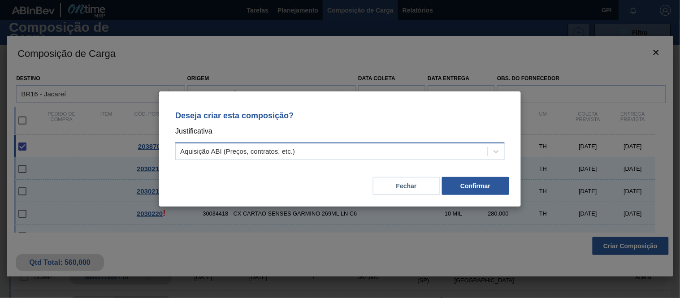
click at [458, 154] on div "Aquisição ABI (Preços, contratos, etc.)" at bounding box center [332, 151] width 312 height 13
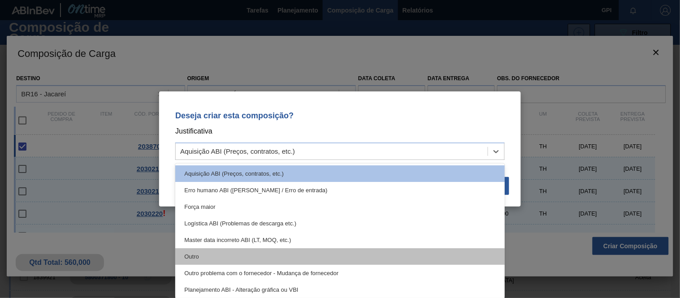
click at [280, 253] on div "Outro" at bounding box center [339, 256] width 329 height 17
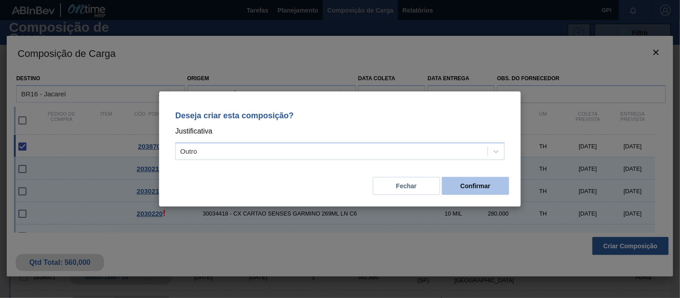
click at [469, 184] on button "Confirmar" at bounding box center [475, 186] width 67 height 18
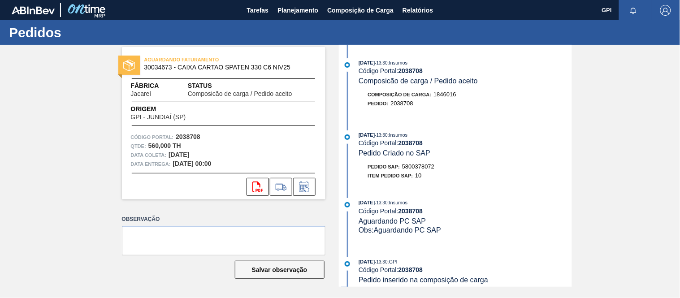
drag, startPoint x: 203, startPoint y: 156, endPoint x: 168, endPoint y: 155, distance: 34.5
click at [168, 155] on div "Data coleta: 26/10/2025" at bounding box center [224, 155] width 186 height 9
copy strong "[DATE]"
click at [431, 167] on span "5800378072" at bounding box center [418, 166] width 32 height 7
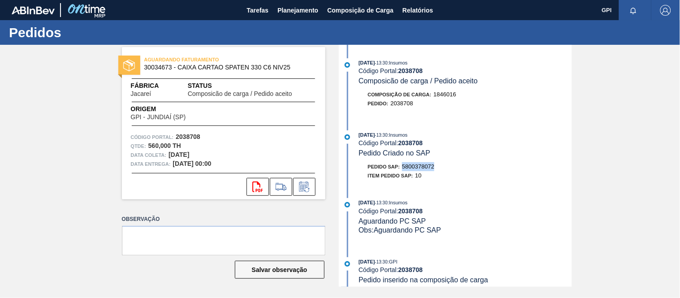
copy span "5800378072"
click at [159, 66] on span "30034673 - CAIXA CARTAO SPATEN 330 C6 NIV25" at bounding box center [225, 67] width 163 height 7
copy span "30034673"
click at [266, 149] on div "Qtde : 560,000 TH" at bounding box center [224, 146] width 186 height 9
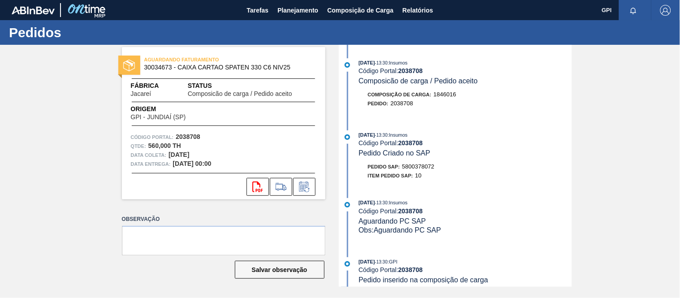
click at [146, 95] on span "Jacareí" at bounding box center [141, 94] width 21 height 7
copy span "Jacareí"
click at [254, 190] on icon "svg{fill:#ff0000}" at bounding box center [257, 187] width 11 height 11
click at [630, 209] on div "AGUARDANDO FATURAMENTO 30034673 - CAIXA CARTAO SPATEN 330 C6 NIV25 Fábrica Jaca…" at bounding box center [340, 166] width 680 height 242
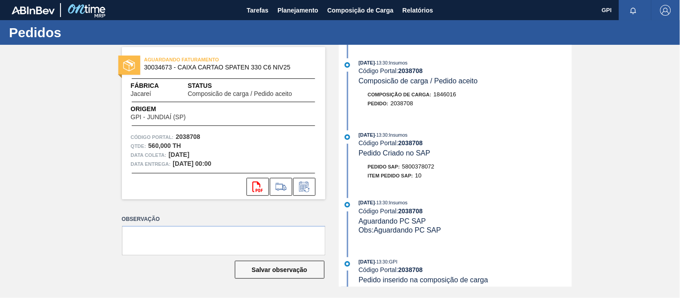
click at [110, 196] on div "AGUARDANDO FATURAMENTO 30034673 - CAIXA CARTAO SPATEN 330 C6 NIV25 Fábrica Jaca…" at bounding box center [216, 123] width 217 height 152
click at [497, 112] on div "Composição de Carga : 1846016 Pedido : 2038708" at bounding box center [456, 101] width 231 height 22
click at [151, 144] on strong "560,000 TH" at bounding box center [164, 145] width 33 height 7
copy strong "560,000"
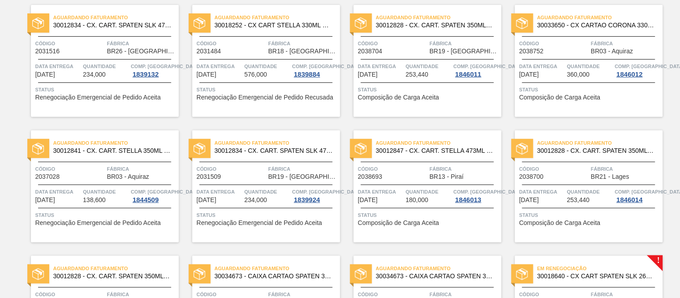
scroll to position [298, 0]
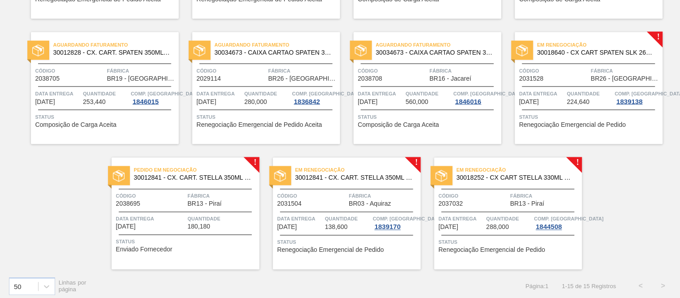
click at [541, 64] on div "Em renegociação 30018640 - CX CART SPATEN SLK 269C8 429 276G Código 2031528 Fáb…" at bounding box center [589, 88] width 148 height 112
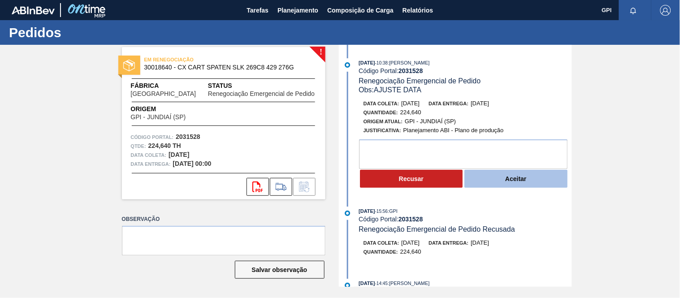
click at [498, 177] on button "Aceitar" at bounding box center [515, 179] width 103 height 18
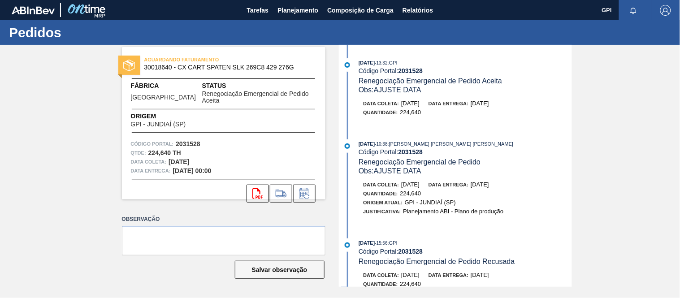
click at [193, 140] on strong "2031528" at bounding box center [188, 143] width 25 height 7
copy strong "2031528"
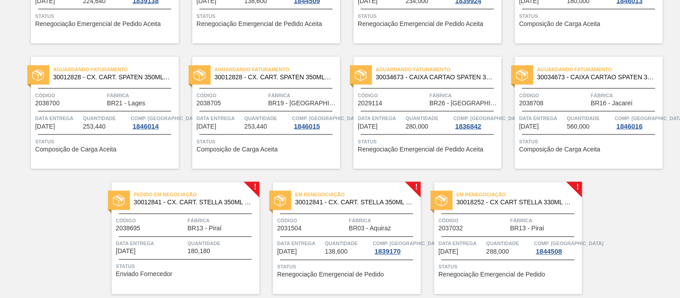
scroll to position [303, 0]
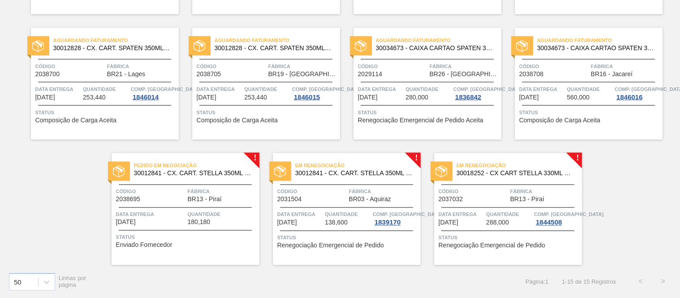
click at [176, 192] on span "Código" at bounding box center [150, 191] width 69 height 9
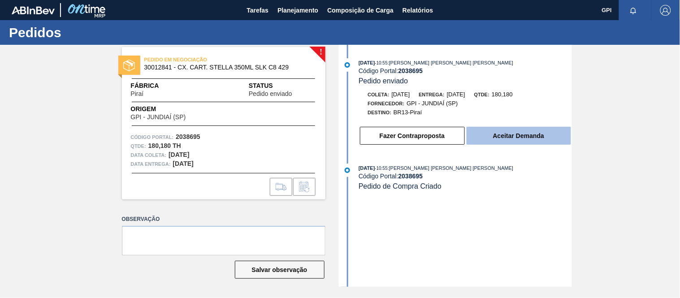
click at [523, 138] on button "Aceitar Demanda" at bounding box center [519, 136] width 104 height 18
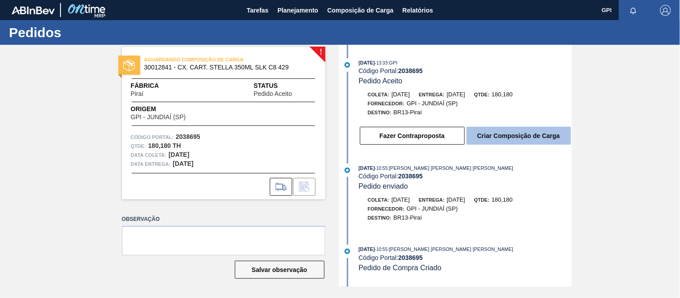
click at [523, 137] on button "Criar Composição de Carga" at bounding box center [519, 136] width 104 height 18
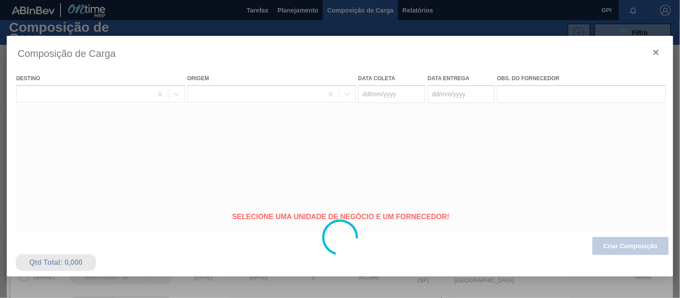
type coleta "[DATE]"
type entrega "[DATE]"
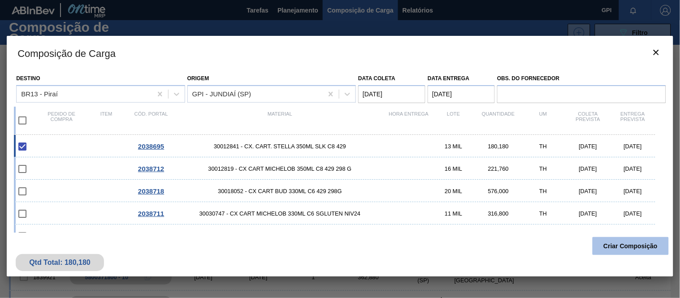
click at [628, 245] on button "Criar Composição" at bounding box center [630, 246] width 76 height 18
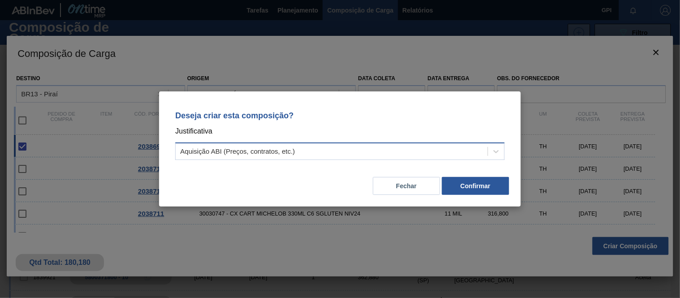
click at [428, 155] on div "Aquisição ABI (Preços, contratos, etc.)" at bounding box center [332, 151] width 312 height 13
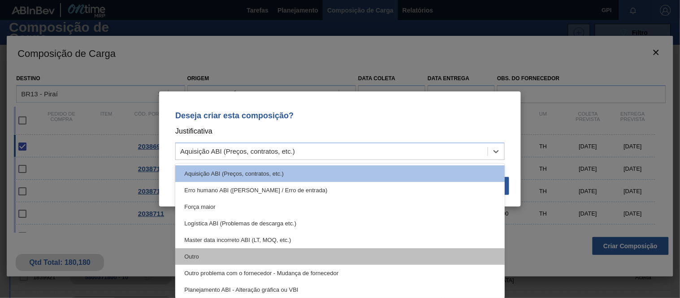
click at [292, 251] on div "Outro" at bounding box center [339, 256] width 329 height 17
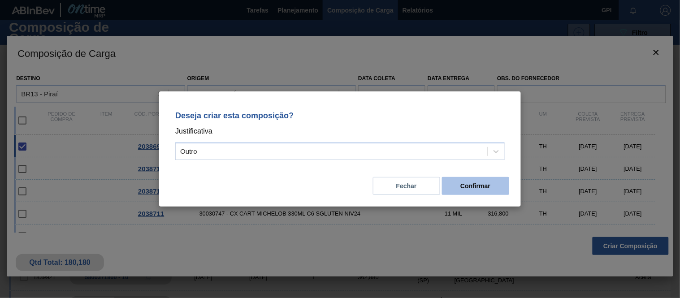
click at [483, 184] on button "Confirmar" at bounding box center [475, 186] width 67 height 18
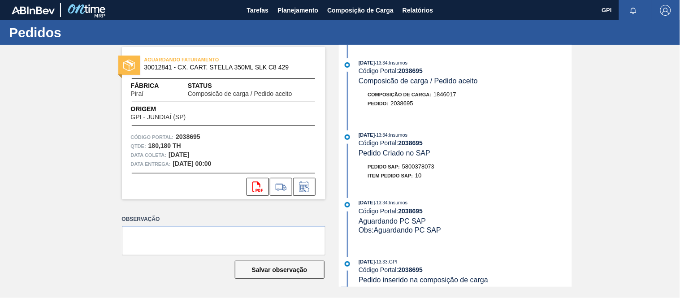
click at [191, 134] on strong "2038695" at bounding box center [188, 136] width 25 height 7
drag, startPoint x: 191, startPoint y: 134, endPoint x: 468, endPoint y: 157, distance: 277.9
click at [191, 134] on strong "2038695" at bounding box center [188, 136] width 25 height 7
copy strong "2038695"
drag, startPoint x: 213, startPoint y: 153, endPoint x: 169, endPoint y: 153, distance: 43.9
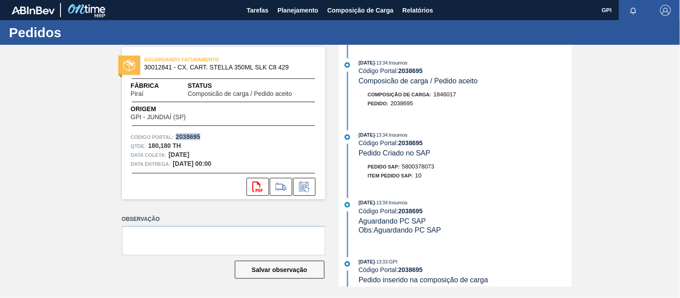
click at [169, 153] on div "Data coleta: [DATE]" at bounding box center [224, 155] width 186 height 9
copy strong "[DATE]"
click at [135, 91] on span "Piraí" at bounding box center [137, 94] width 13 height 7
copy span "Piraí"
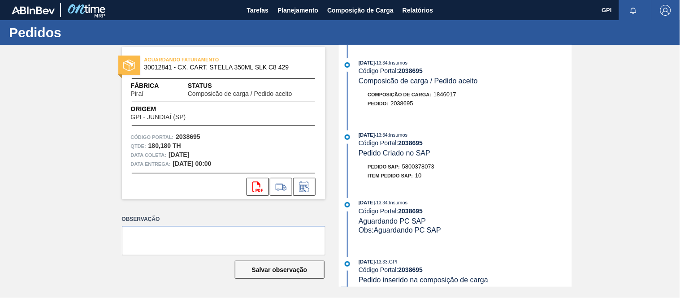
click at [166, 65] on span "30012841 - CX. CART. STELLA 350ML SLK C8 429" at bounding box center [225, 67] width 163 height 7
copy span "30012841"
drag, startPoint x: 171, startPoint y: 144, endPoint x: 146, endPoint y: 144, distance: 25.1
click at [146, 144] on div "Qtde : 180,180 TH" at bounding box center [224, 146] width 186 height 9
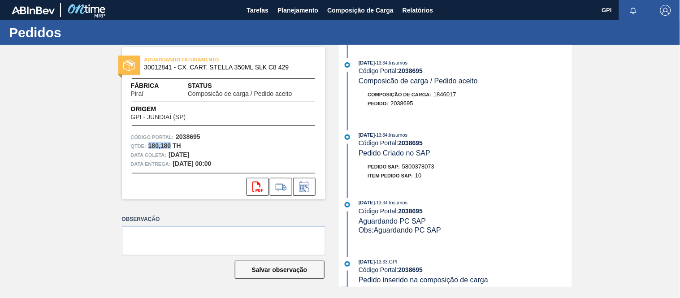
copy div "180,180"
click at [422, 168] on span "5800378073" at bounding box center [418, 166] width 32 height 7
copy span "5800378073"
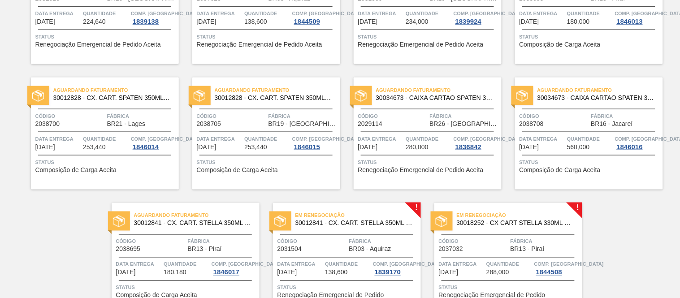
scroll to position [303, 0]
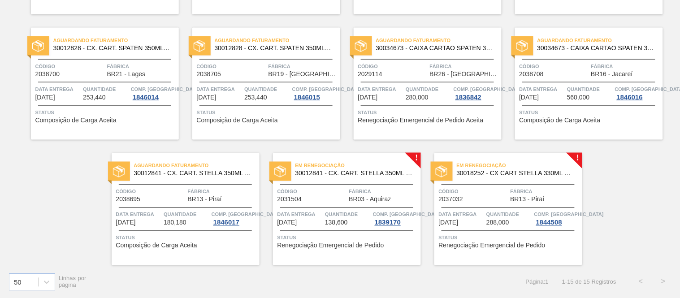
click at [319, 183] on div "Em renegociação 30012841 - CX. CART. STELLA 350ML SLK C8 429 Código 2031504 Fáb…" at bounding box center [347, 209] width 148 height 112
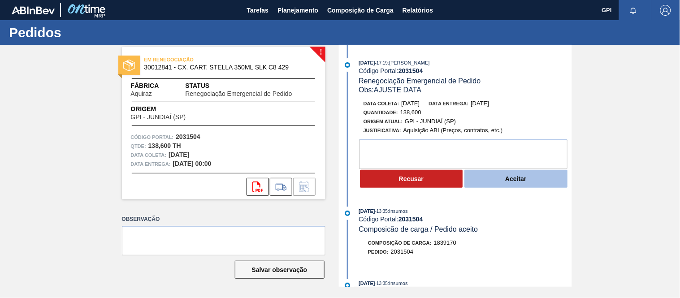
click at [486, 180] on button "Aceitar" at bounding box center [515, 179] width 103 height 18
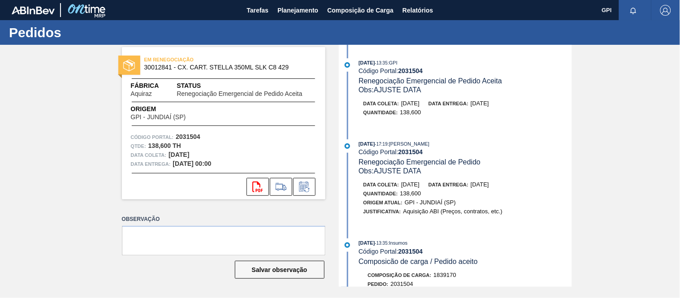
click at [428, 177] on div "[DATE] 17:19 : [PERSON_NAME] Código Portal: 2031504 Renegociação Emergencial de…" at bounding box center [456, 182] width 231 height 86
click at [191, 135] on strong "2031504" at bounding box center [188, 136] width 25 height 7
click at [212, 141] on div "Código Portal: 2031504" at bounding box center [224, 137] width 186 height 9
click at [179, 131] on div "AGUARDANDO FATURAMENTO 30012841 - CX. CART. STELLA 350ML SLK C8 429 Fábrica Aqu…" at bounding box center [223, 123] width 203 height 152
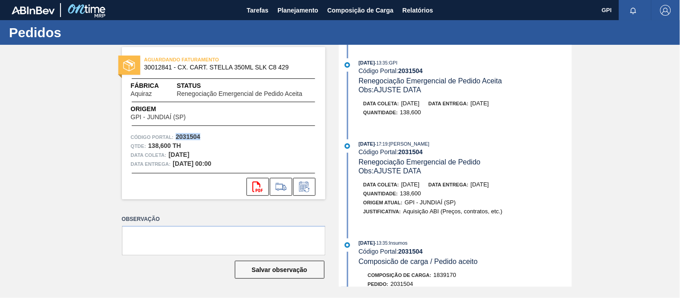
copy strong "2031504"
click at [193, 137] on strong "2031504" at bounding box center [188, 136] width 25 height 7
drag, startPoint x: 570, startPoint y: 180, endPoint x: 560, endPoint y: 180, distance: 9.9
click at [570, 180] on div "22/09/2025 - 17:19 : CEZAR LEAO PEREIRA DE CASTRO Código Portal: 2031504 Renego…" at bounding box center [456, 182] width 231 height 86
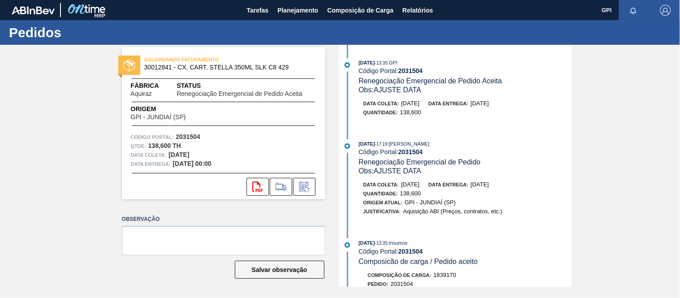
click at [196, 133] on strong "2031504" at bounding box center [188, 136] width 25 height 7
copy strong "2031504"
drag, startPoint x: 199, startPoint y: 153, endPoint x: 168, endPoint y: 154, distance: 30.9
click at [168, 154] on div "Data coleta: 24/10/2025" at bounding box center [224, 155] width 186 height 9
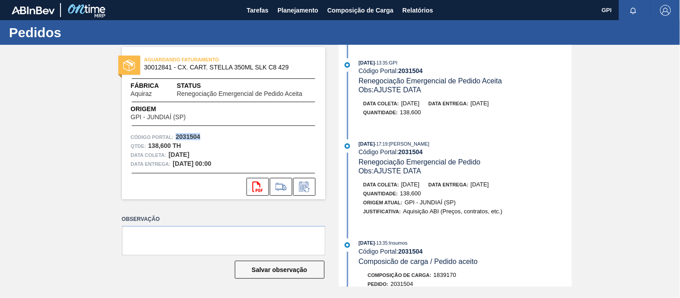
copy strong "[DATE]"
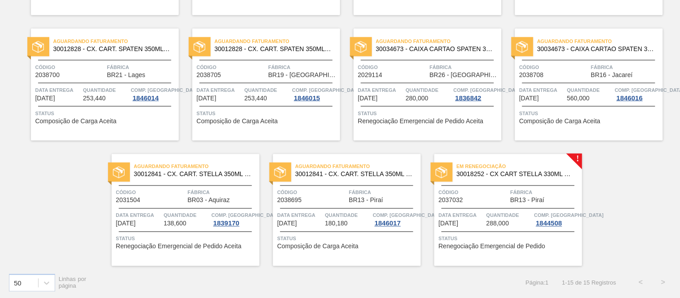
scroll to position [303, 0]
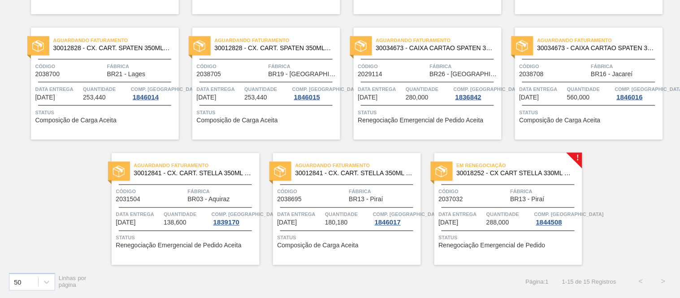
click at [473, 187] on span "Código" at bounding box center [473, 191] width 69 height 9
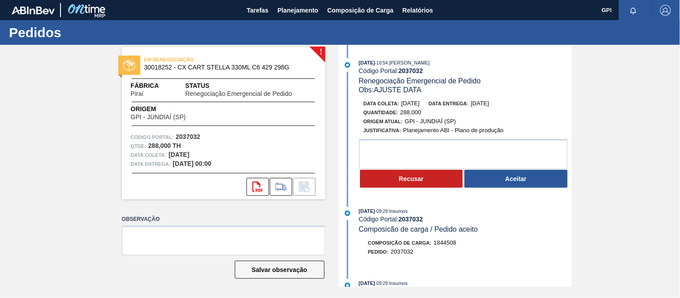
click at [191, 134] on strong "2037032" at bounding box center [188, 136] width 25 height 7
copy strong "2037032"
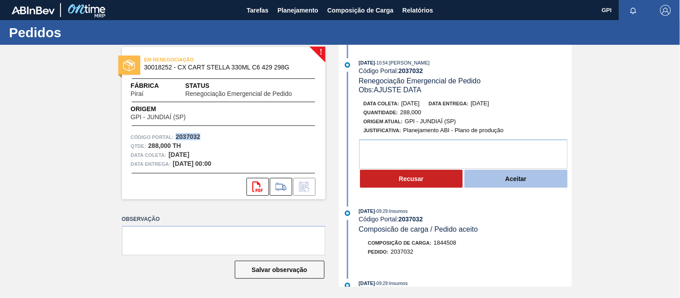
click at [509, 176] on button "Aceitar" at bounding box center [515, 179] width 103 height 18
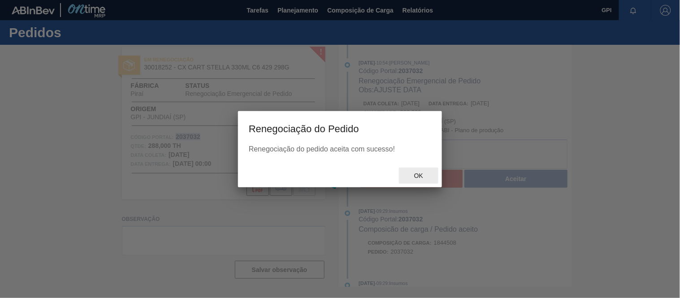
click at [420, 175] on span "Ok" at bounding box center [418, 175] width 23 height 7
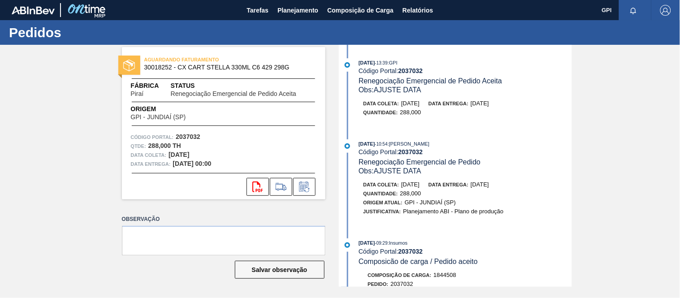
drag, startPoint x: 206, startPoint y: 156, endPoint x: 170, endPoint y: 156, distance: 35.9
click at [170, 156] on div "Data coleta: [DATE]" at bounding box center [224, 155] width 186 height 9
copy strong "[DATE]"
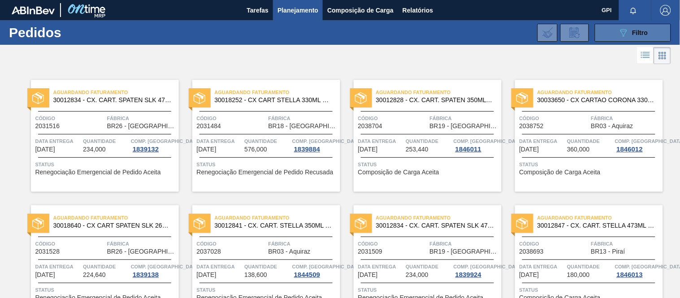
click at [627, 33] on icon "089F7B8B-B2A5-4AFE-B5C0-19BA573D28AC" at bounding box center [623, 32] width 11 height 11
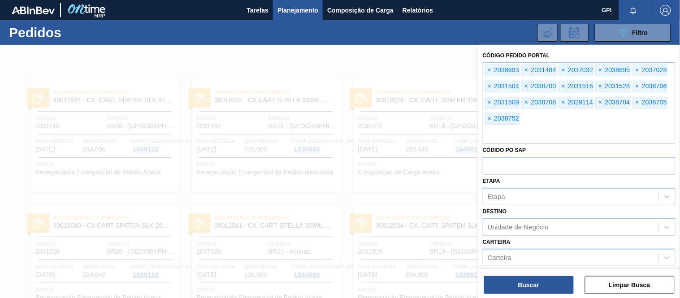
click at [633, 294] on div "Código Pedido Portal × 2038693 × 2031484 × 2037032 × 2038695 × 2037028 × 203150…" at bounding box center [579, 172] width 202 height 255
click at [632, 290] on button "Limpar Busca" at bounding box center [630, 285] width 90 height 18
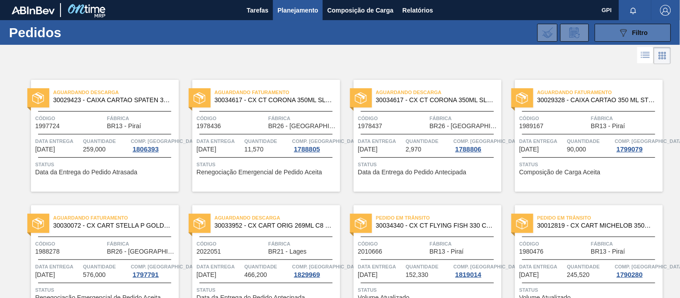
click at [653, 30] on button "089F7B8B-B2A5-4AFE-B5C0-19BA573D28AC Filtro" at bounding box center [633, 33] width 76 height 18
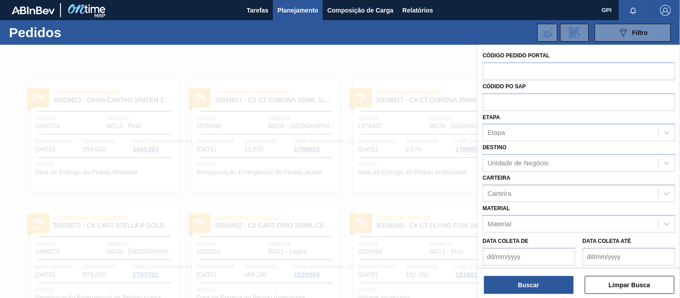
click at [566, 80] on div "Códido PO SAP" at bounding box center [579, 95] width 193 height 31
click at [565, 73] on input "text" at bounding box center [579, 70] width 193 height 17
paste input "2038706"
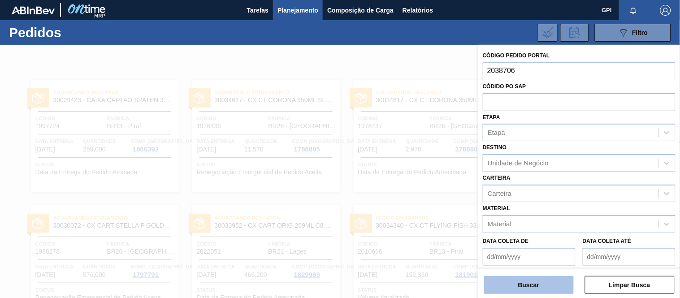
type input "2038706"
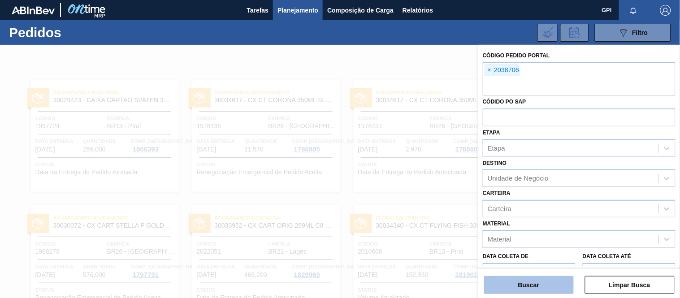
click at [512, 291] on button "Buscar" at bounding box center [529, 285] width 90 height 18
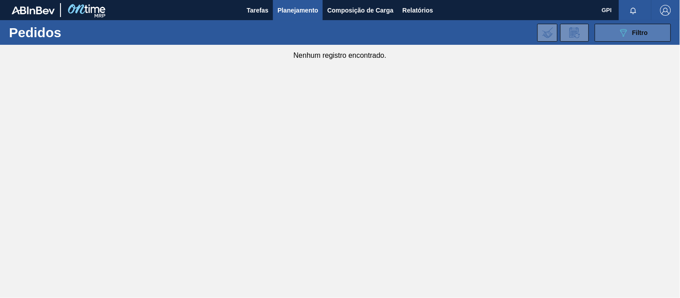
click at [614, 24] on button "089F7B8B-B2A5-4AFE-B5C0-19BA573D28AC Filtro" at bounding box center [633, 33] width 76 height 18
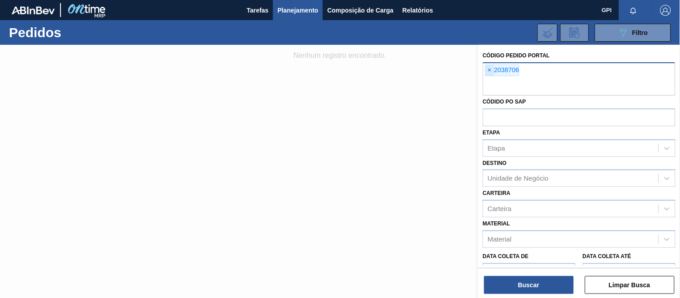
click at [492, 69] on span "×" at bounding box center [489, 70] width 9 height 11
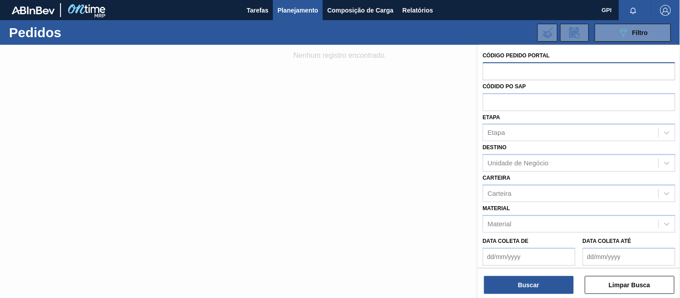
paste input "2031484"
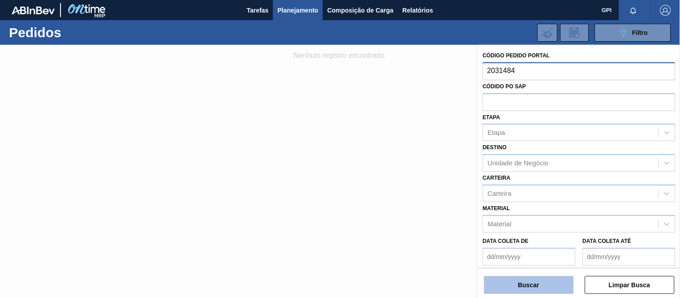
type input "2031484"
click at [540, 287] on button "Buscar" at bounding box center [529, 285] width 90 height 18
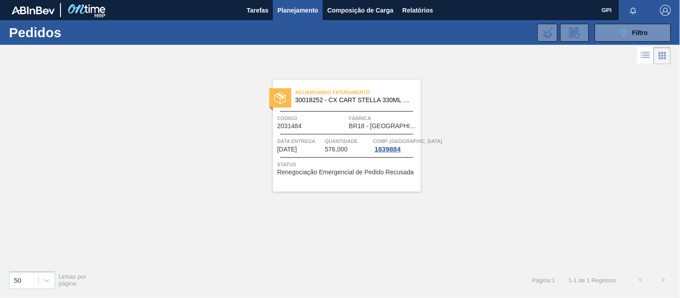
click at [333, 133] on div "Aguardando Faturamento 30018252 - CX CART STELLA 330ML C6 429 298G Código 20314…" at bounding box center [347, 136] width 148 height 112
